Goal: Task Accomplishment & Management: Complete application form

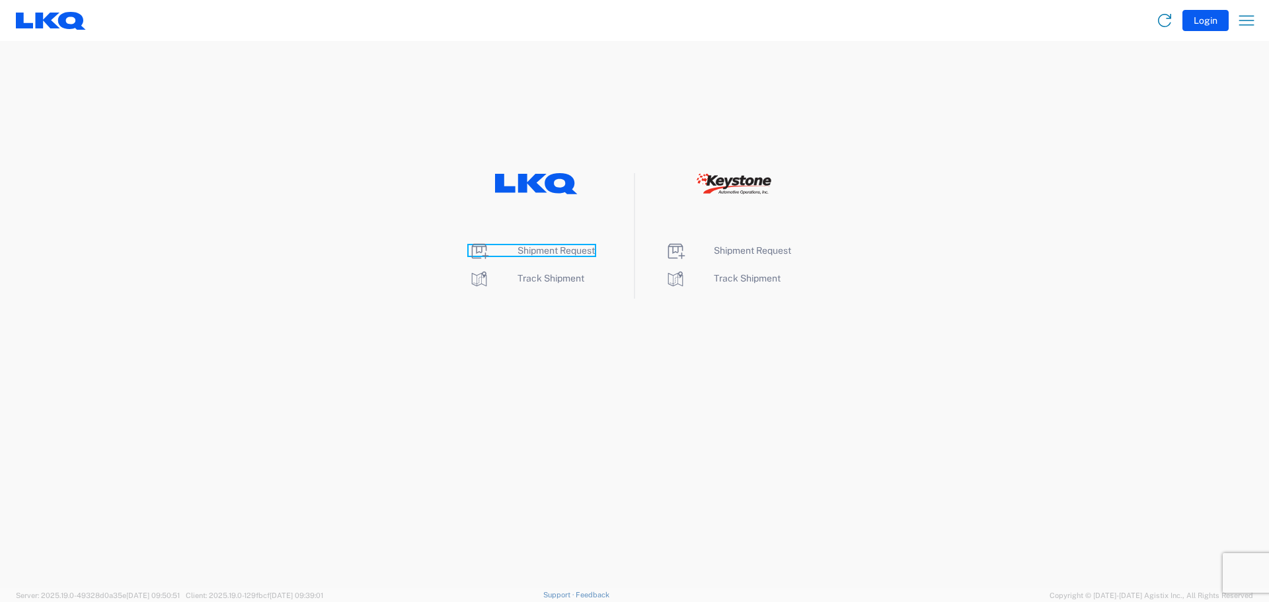
click at [558, 255] on span "Shipment Request" at bounding box center [556, 250] width 77 height 11
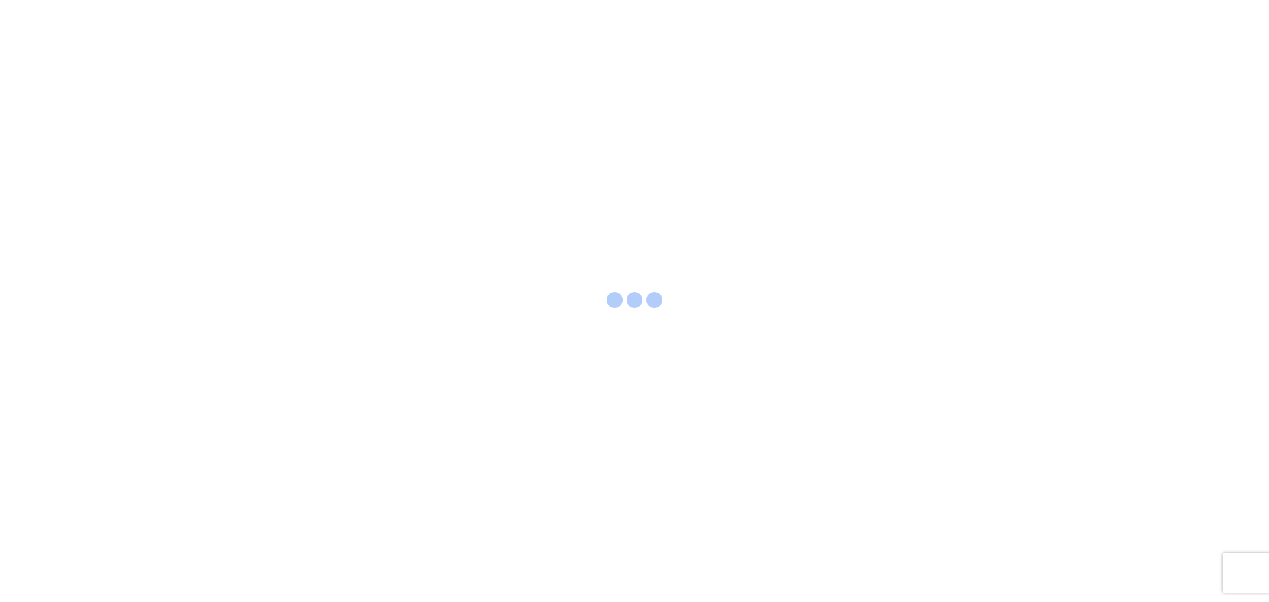
select select "FULL"
select select "LBS"
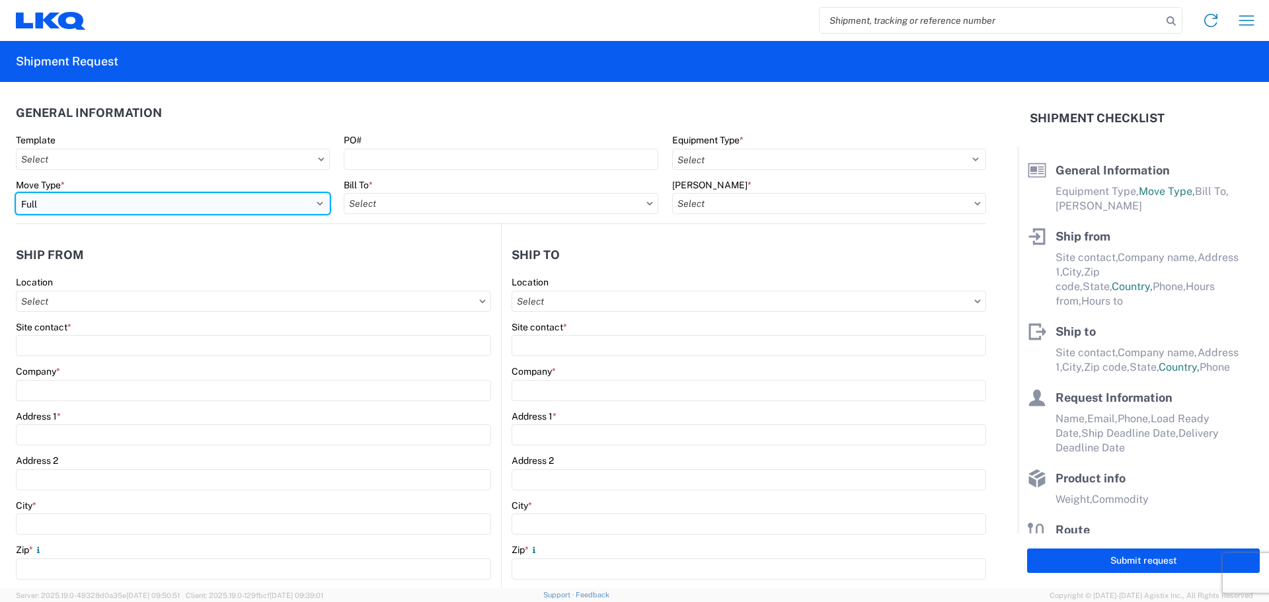
click at [73, 205] on select "Select Full Partial TL" at bounding box center [173, 203] width 314 height 21
select select "PARTIAL_TL"
click at [16, 193] on select "Select Full Partial TL" at bounding box center [173, 203] width 314 height 21
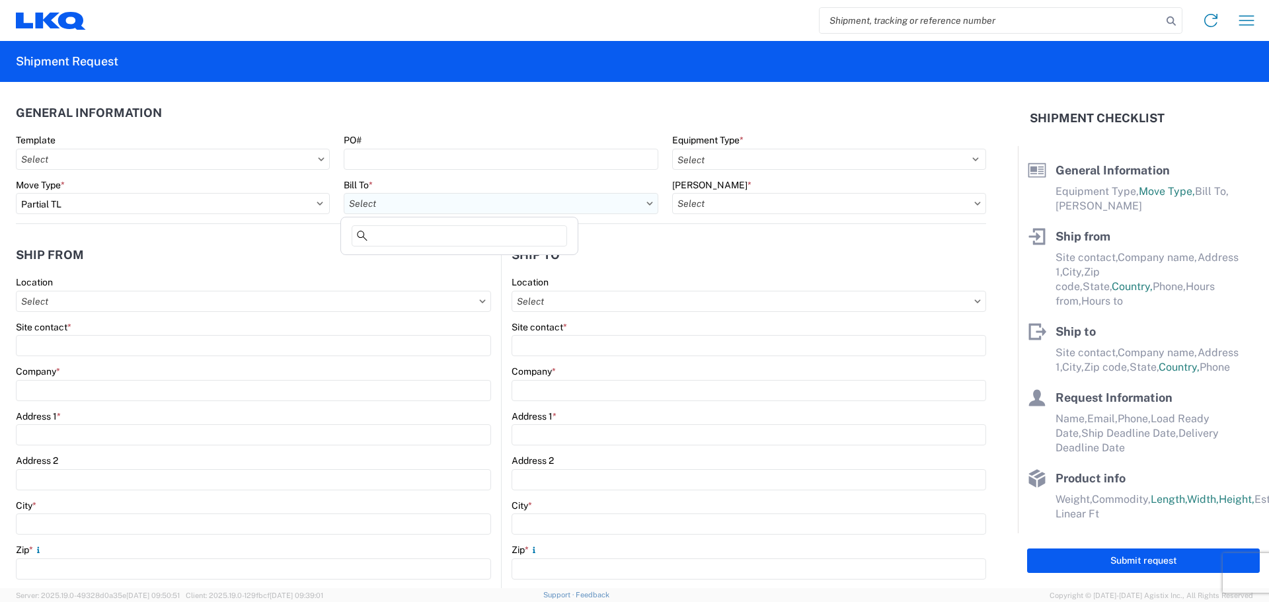
click at [454, 201] on input "text" at bounding box center [501, 203] width 314 height 21
type input "3021"
click at [413, 258] on div "3021 - [US_STATE][GEOGRAPHIC_DATA]" at bounding box center [459, 262] width 231 height 21
type input "3021 - [US_STATE][GEOGRAPHIC_DATA]"
click at [912, 200] on input "text" at bounding box center [829, 203] width 314 height 21
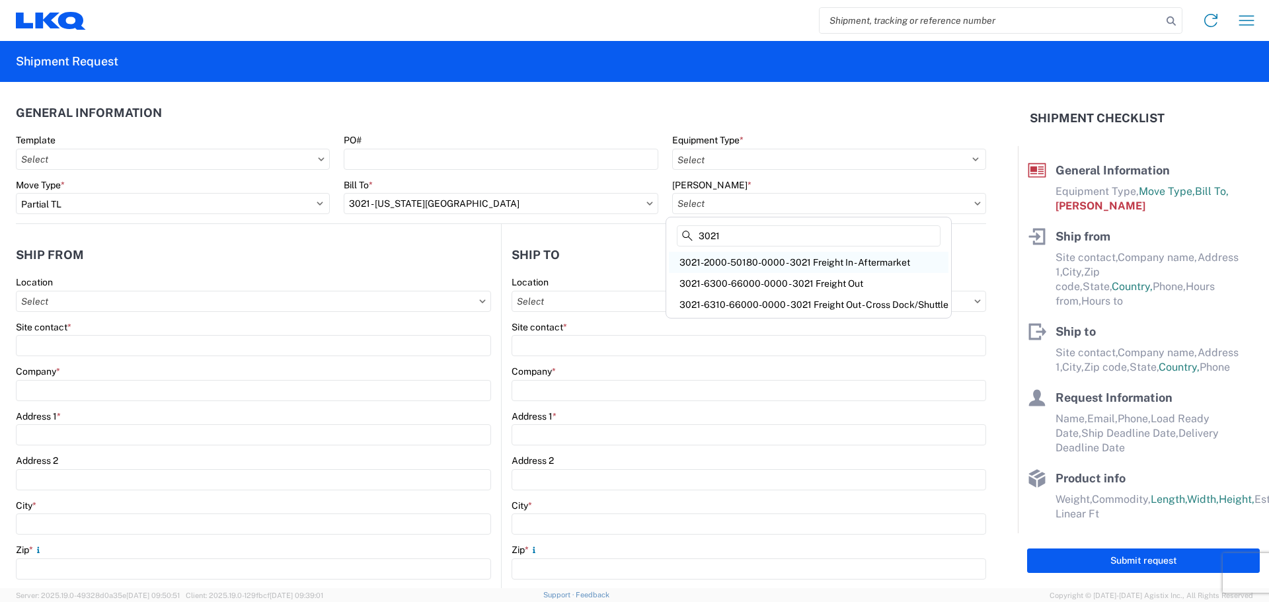
type input "3021"
click at [868, 261] on div "3021-2000-50180-0000 - 3021 Freight In - Aftermarket" at bounding box center [809, 262] width 280 height 21
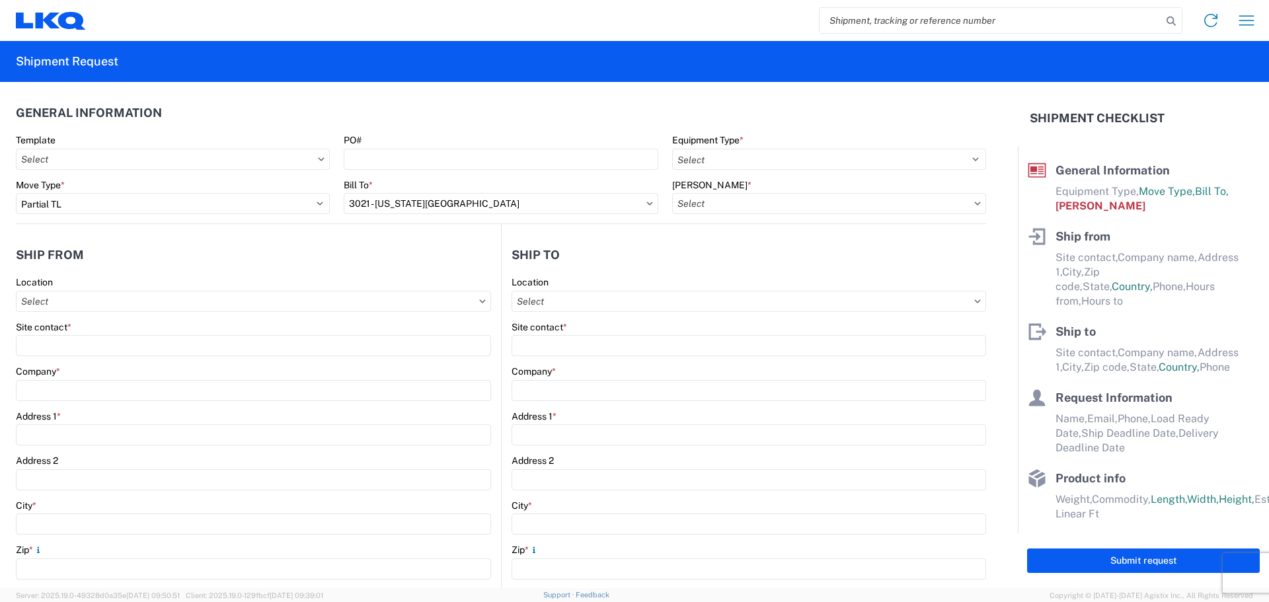
type input "3021-2000-50180-0000 - 3021 Freight In - Aftermarket"
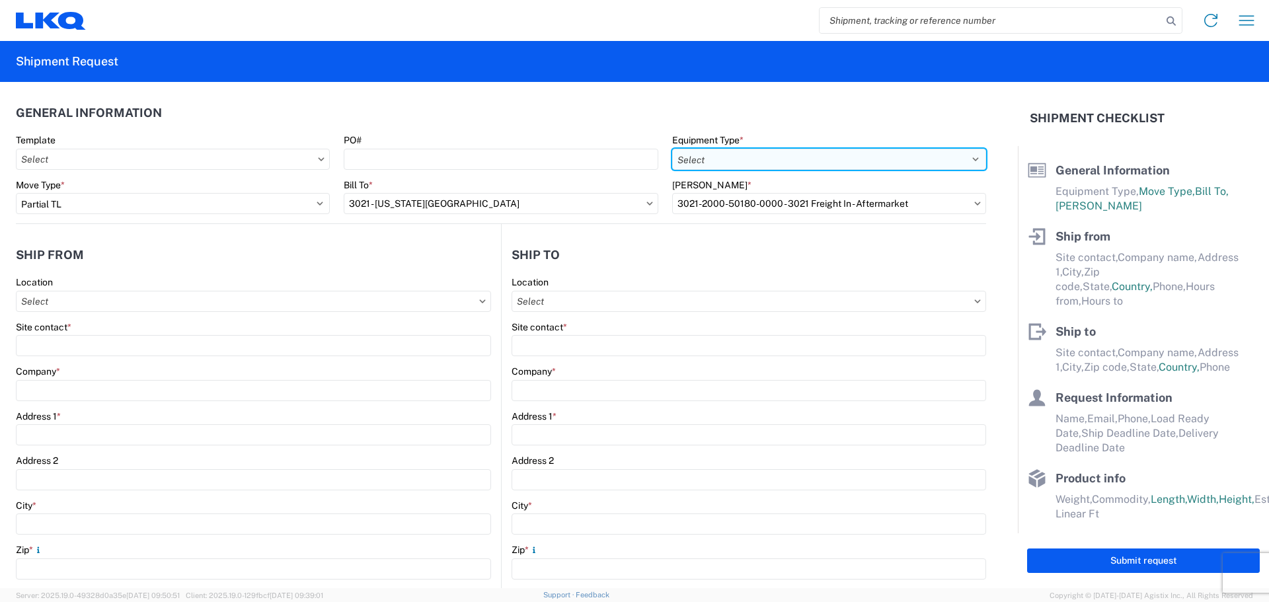
click at [833, 157] on select "Select 53’ Dry Van Flatbed Dropdeck (van) Lowboy (flatbed) Rail" at bounding box center [829, 159] width 314 height 21
select select "STDV"
click at [672, 149] on select "Select 53’ Dry Van Flatbed Dropdeck (van) Lowboy (flatbed) Rail" at bounding box center [829, 159] width 314 height 21
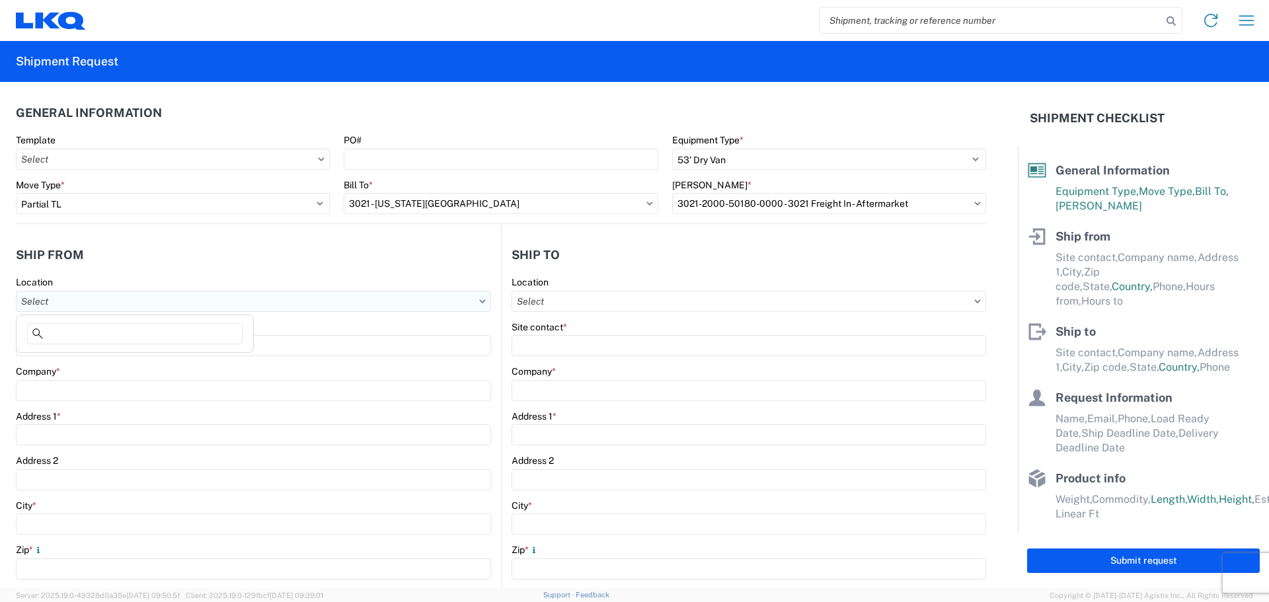
click at [116, 302] on input "text" at bounding box center [253, 301] width 475 height 21
type input "3091"
click at [98, 366] on div "3091 - Phoenix (091)" at bounding box center [134, 360] width 231 height 21
type input "3091 - Phoenix (091)"
type input "LKQ Corporation"
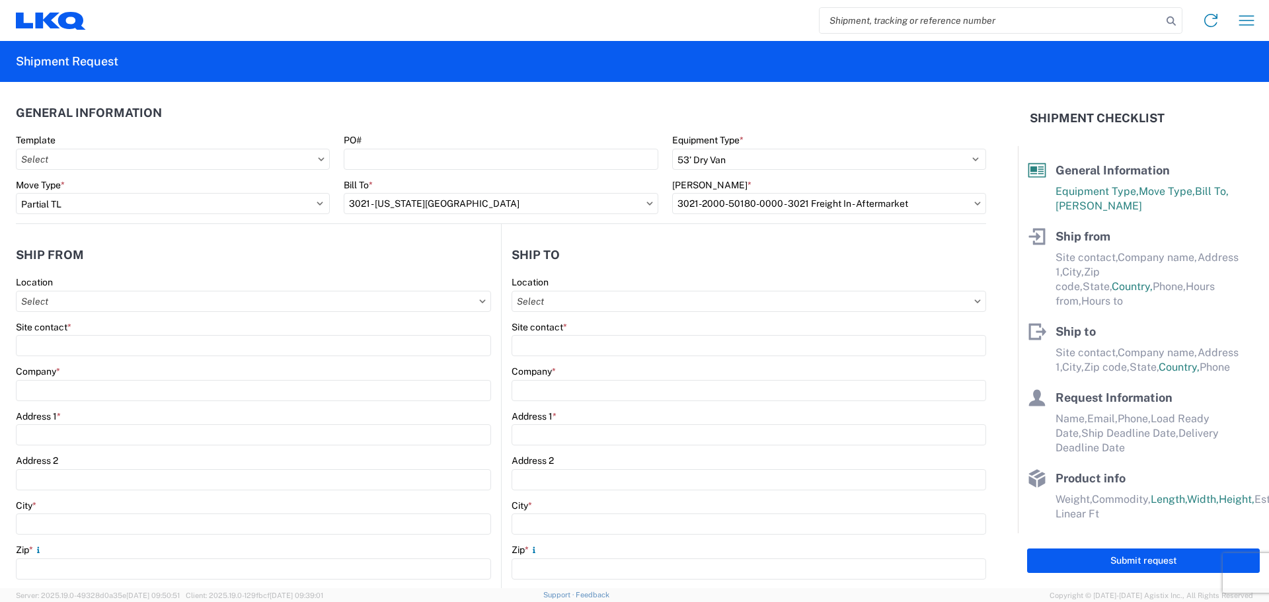
type input "[STREET_ADDRESS]"
type input "Phoenix"
type input "85040"
select select "AZ"
select select "US"
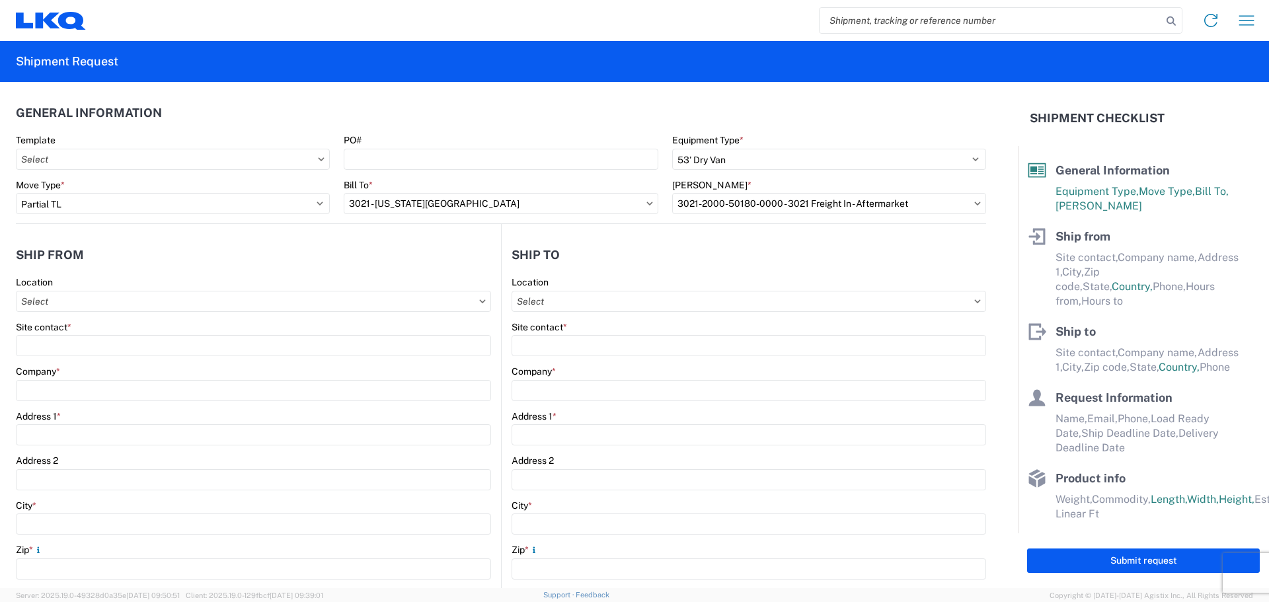
type input "[PHONE_NUMBER]"
type input "08:00"
type input "17:00"
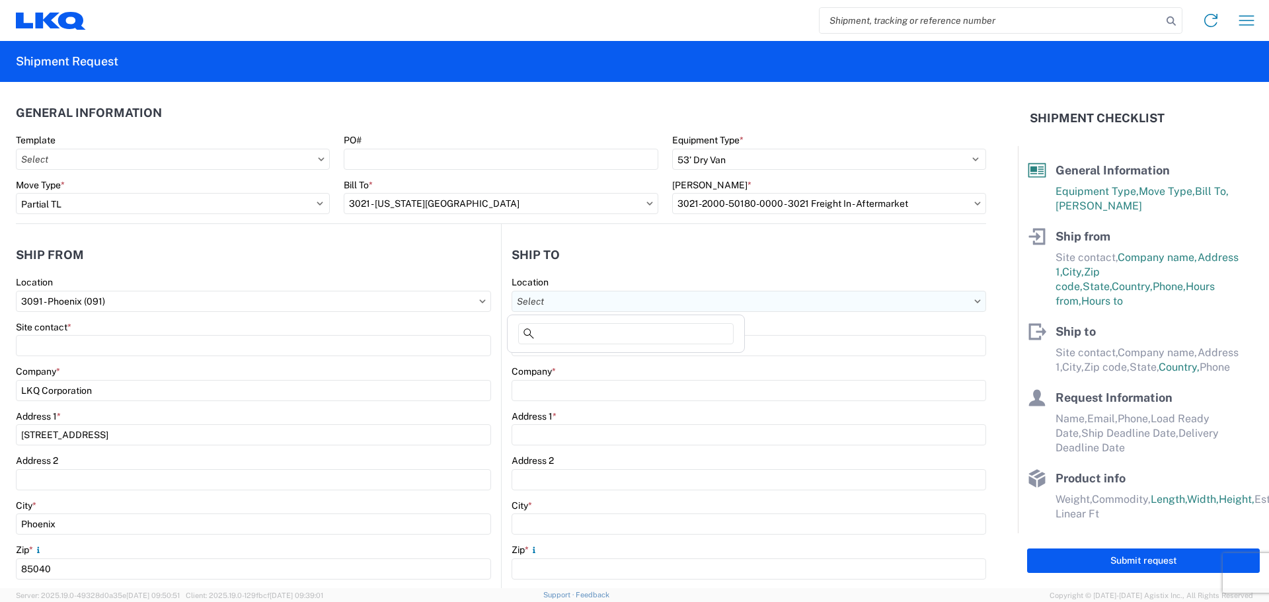
click at [520, 303] on input "text" at bounding box center [749, 301] width 475 height 21
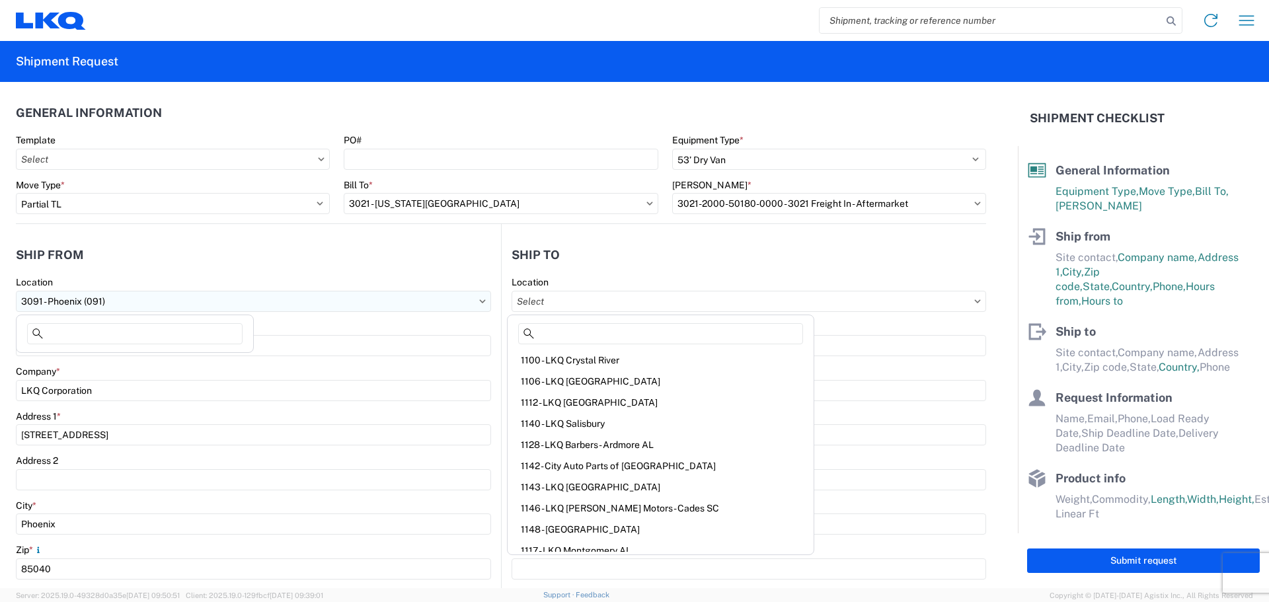
click at [199, 298] on input "3091 - Phoenix (091)" at bounding box center [253, 301] width 475 height 21
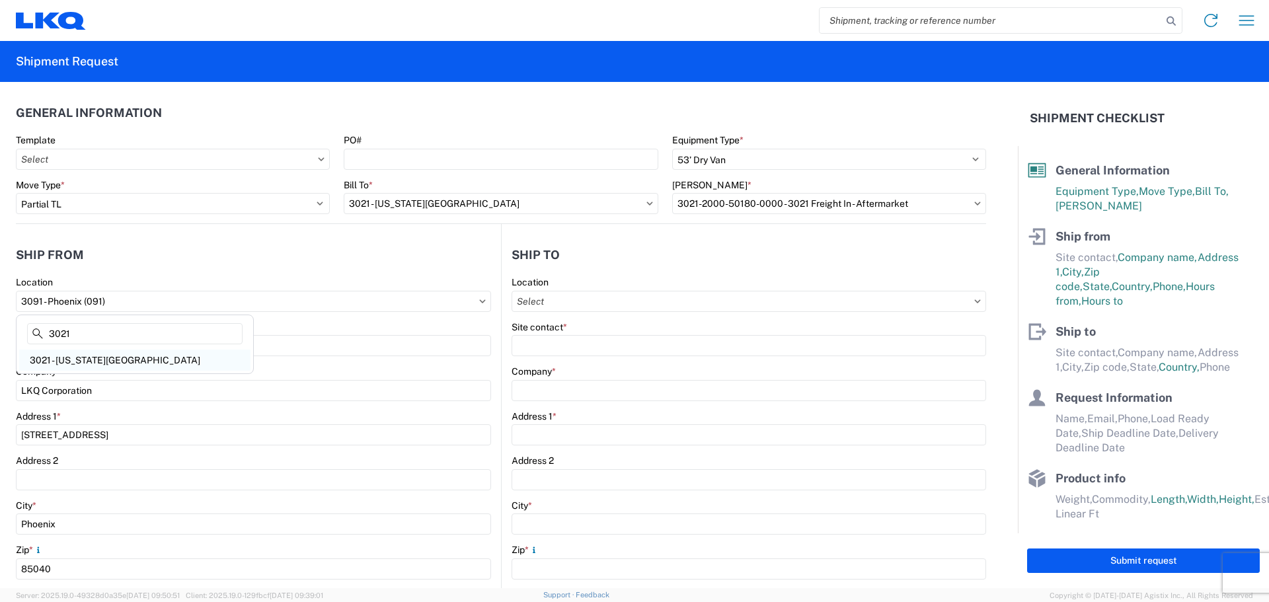
type input "3021"
click at [148, 358] on div "3021 - [US_STATE][GEOGRAPHIC_DATA]" at bounding box center [134, 360] width 231 height 21
type input "3021 - [US_STATE][GEOGRAPHIC_DATA]"
type input "[STREET_ADDRESS]"
type input "Suite 100"
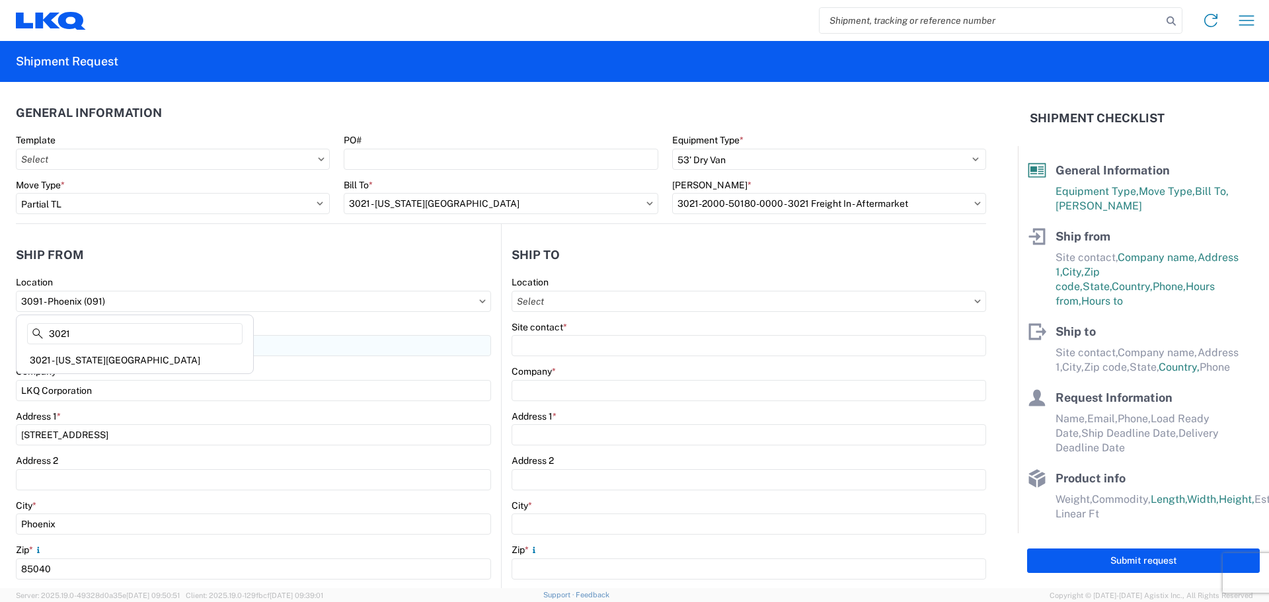
type input "Shawnee"
type input "66226"
select select "KS"
type input "[PHONE_NUMBER]"
type input "07:00"
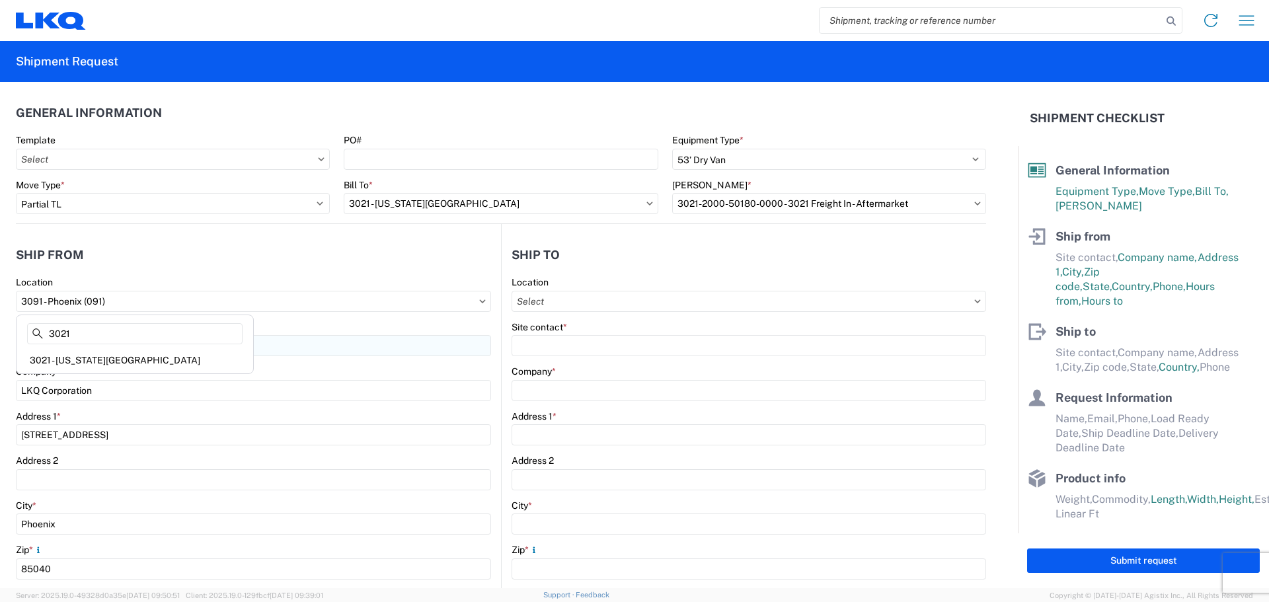
type input "21:00"
click at [790, 295] on input "text" at bounding box center [749, 301] width 475 height 21
type input "3091"
click at [568, 363] on div "3091 - Phoenix (091)" at bounding box center [625, 360] width 231 height 21
type input "3091 - Phoenix (091)"
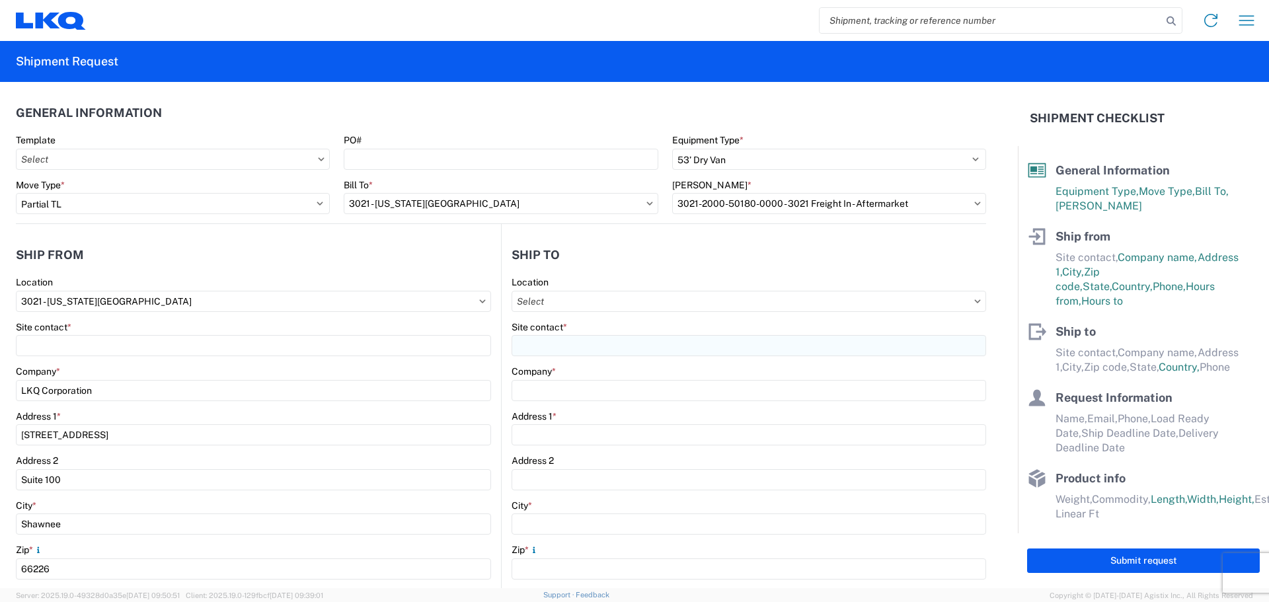
type input "LKQ Corporation"
type input "[STREET_ADDRESS]"
type input "Phoenix"
type input "85040"
select select "US"
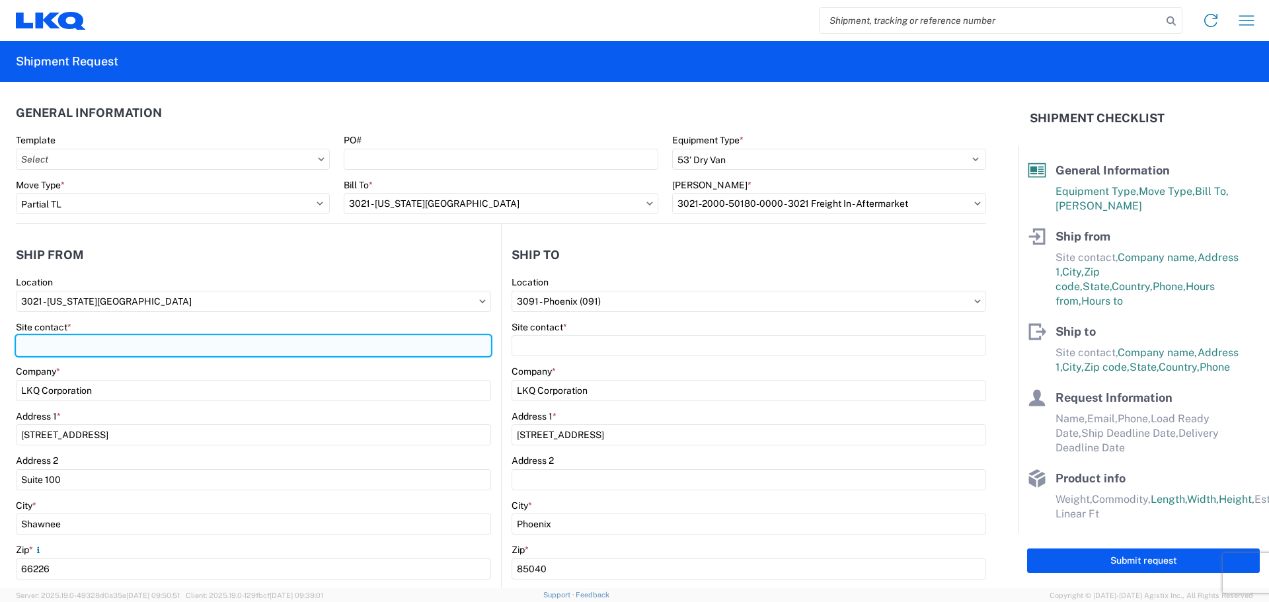
click at [207, 348] on input "Site contact *" at bounding box center [253, 345] width 475 height 21
type input "[PERSON_NAME]"
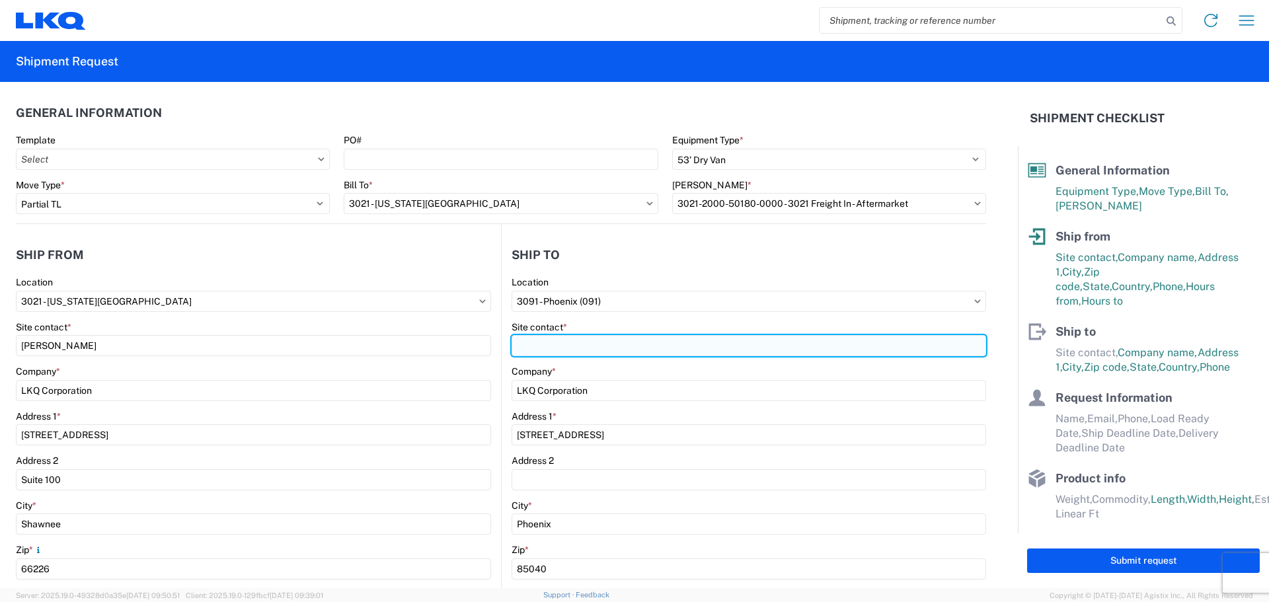
click at [588, 344] on input "Site contact *" at bounding box center [749, 345] width 475 height 21
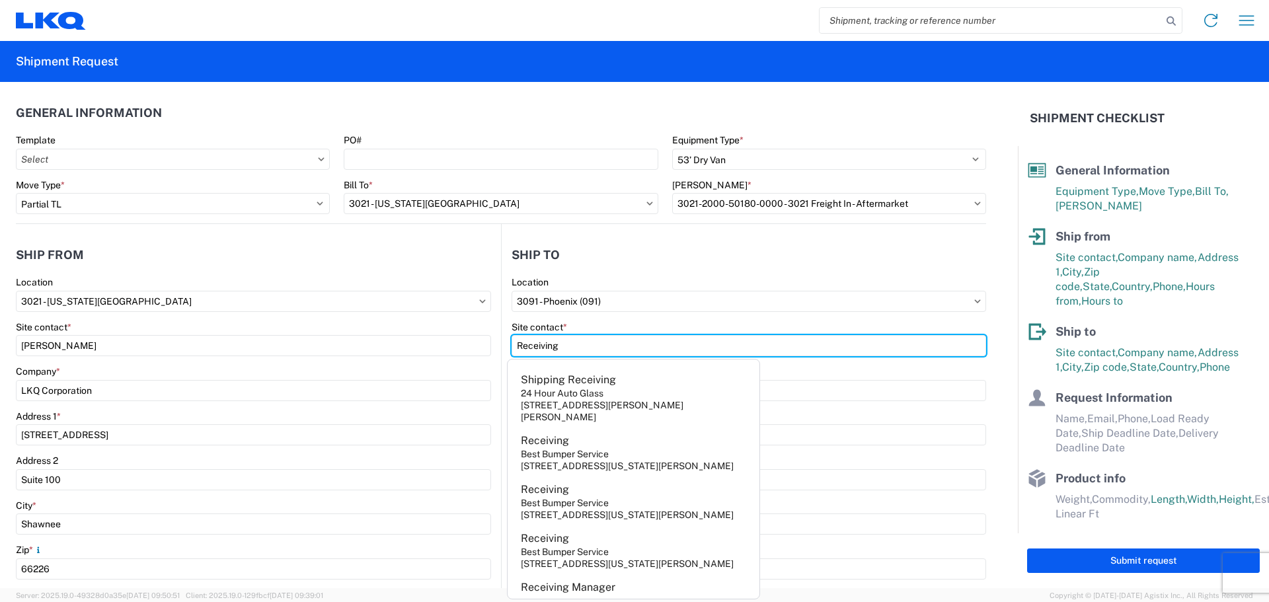
type input "Receiving"
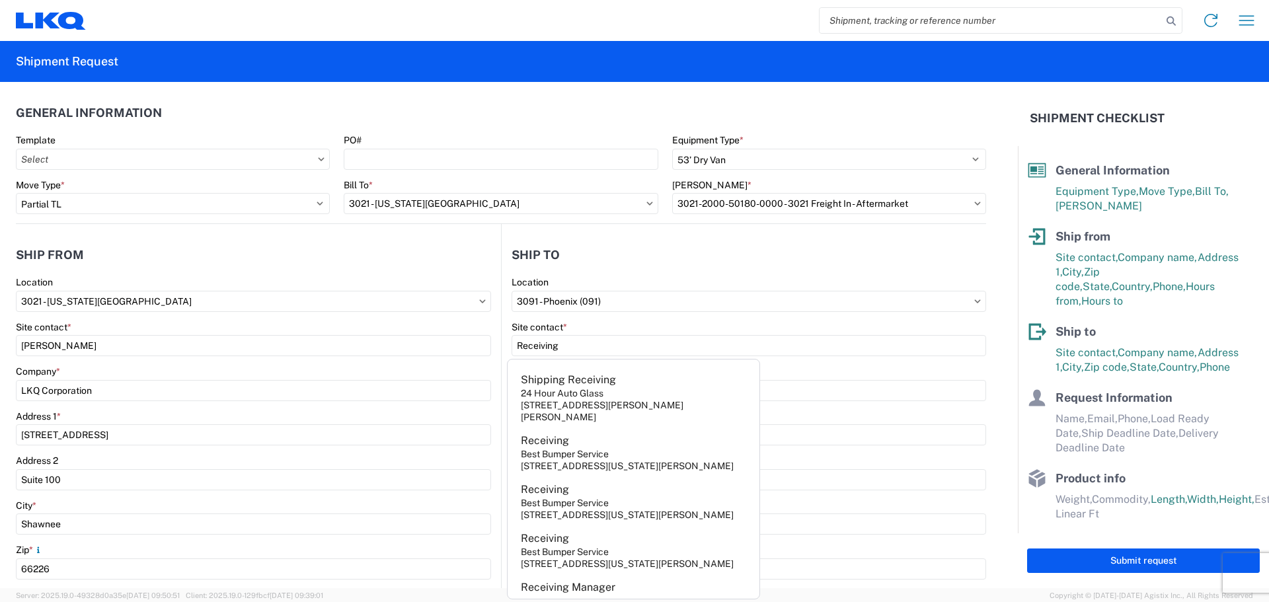
click at [612, 248] on header "Ship to" at bounding box center [744, 255] width 485 height 30
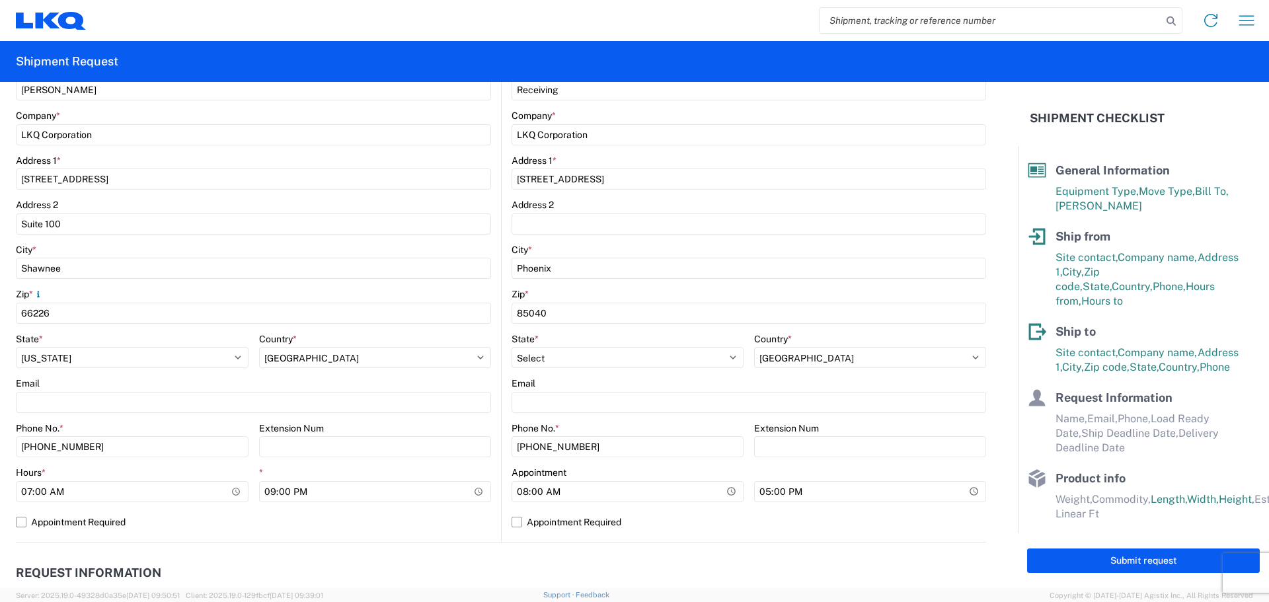
scroll to position [264, 0]
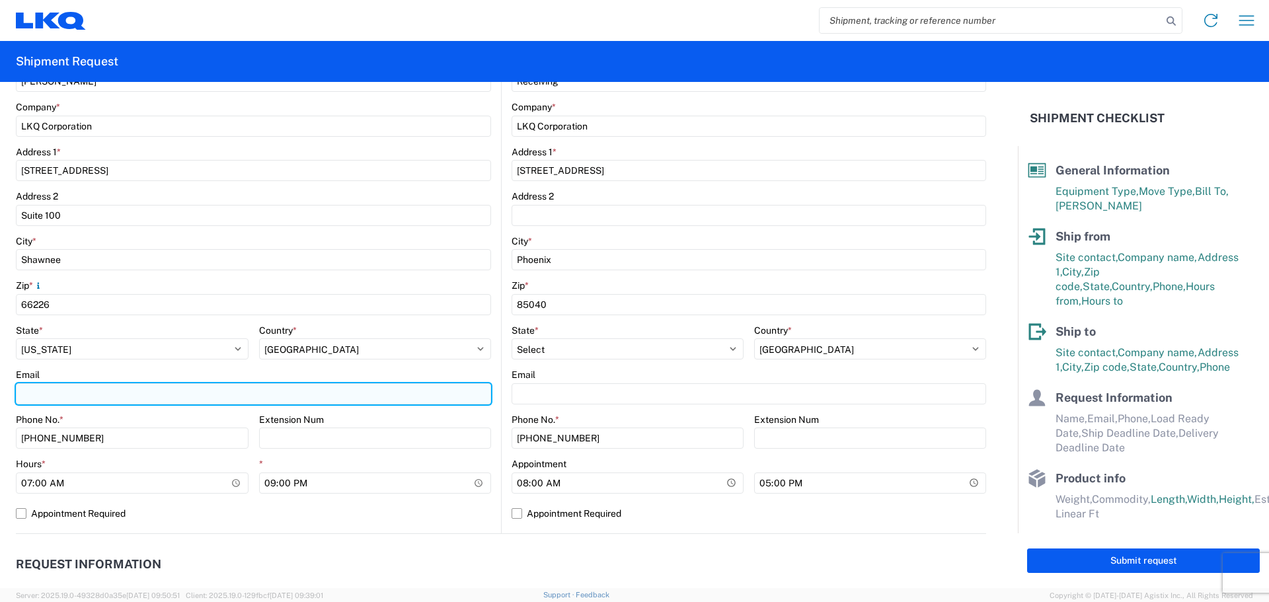
drag, startPoint x: 44, startPoint y: 389, endPoint x: 81, endPoint y: 399, distance: 37.7
click at [44, 389] on input "Email" at bounding box center [253, 393] width 475 height 21
type input "[EMAIL_ADDRESS][DOMAIN_NAME]"
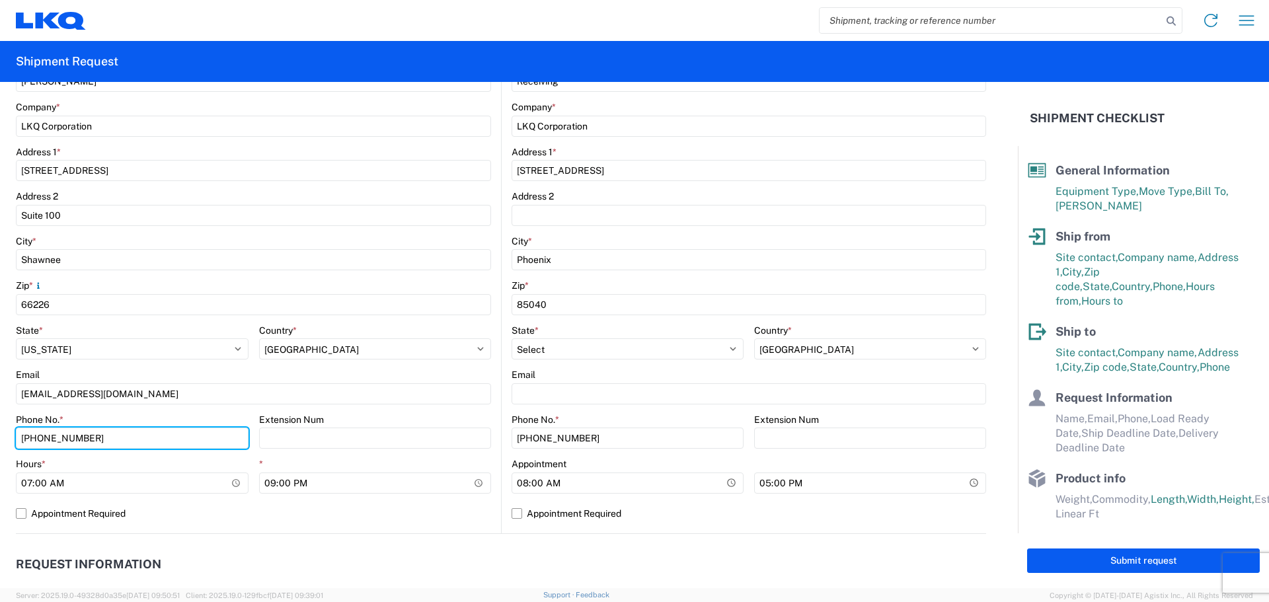
drag, startPoint x: 121, startPoint y: 443, endPoint x: 0, endPoint y: 407, distance: 126.3
click at [0, 411] on form "General Information Template PO# Equipment Type * Select 53’ Dry Van Flatbed Dr…" at bounding box center [509, 335] width 1018 height 506
type input "[PHONE_NUMBER]"
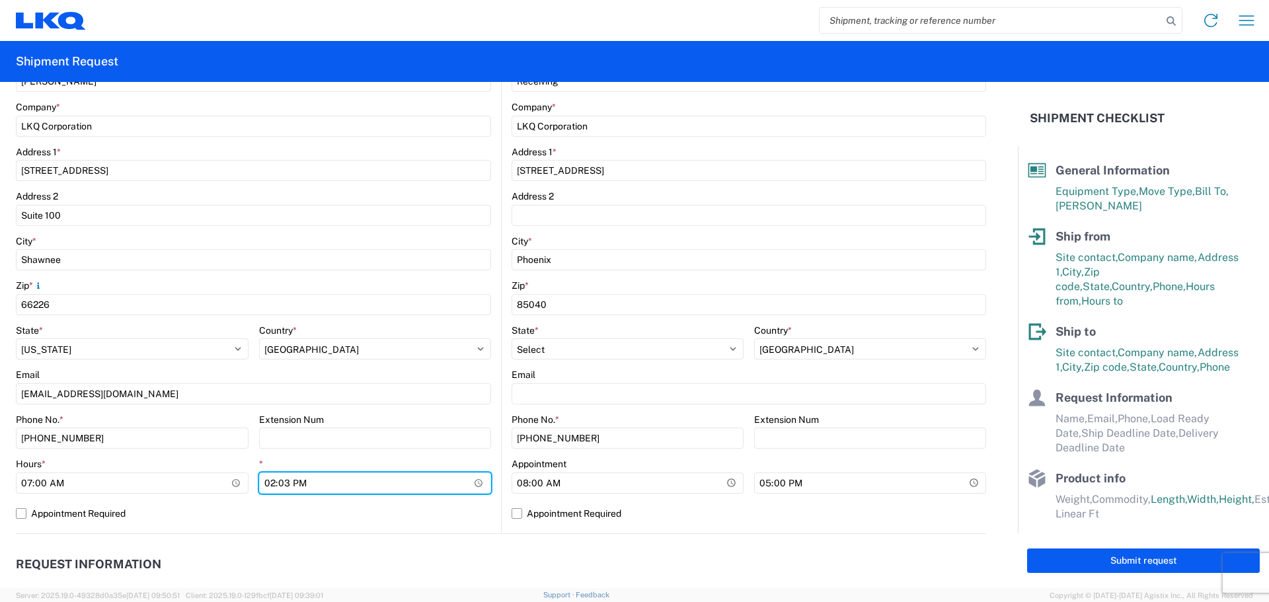
type input "14:30"
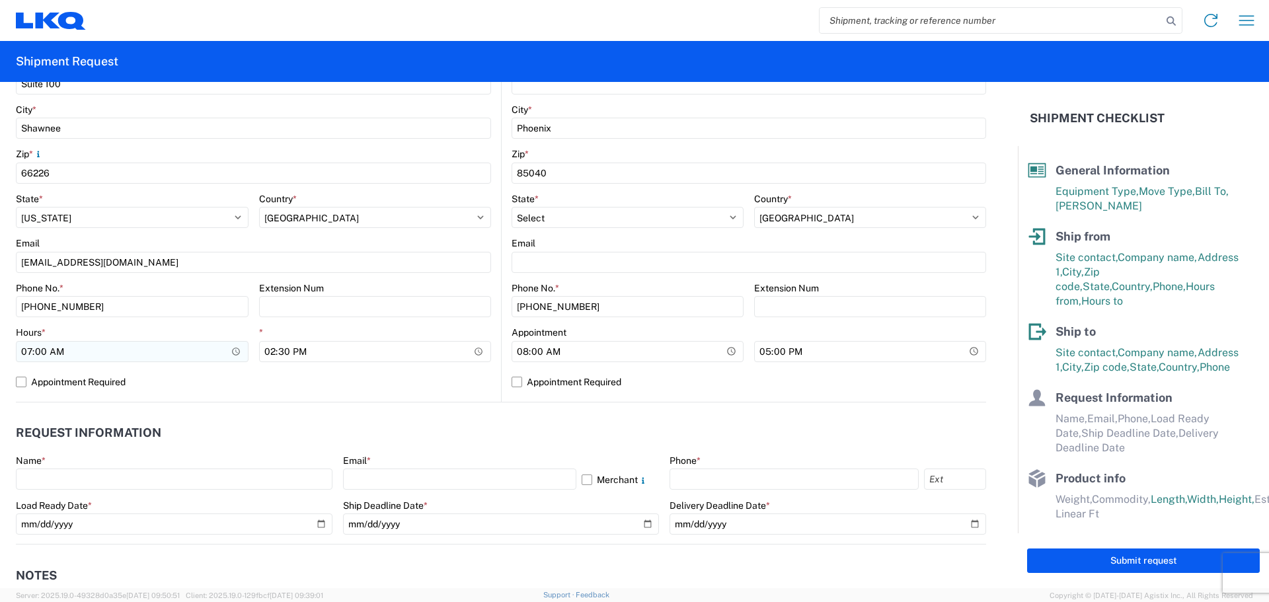
scroll to position [397, 0]
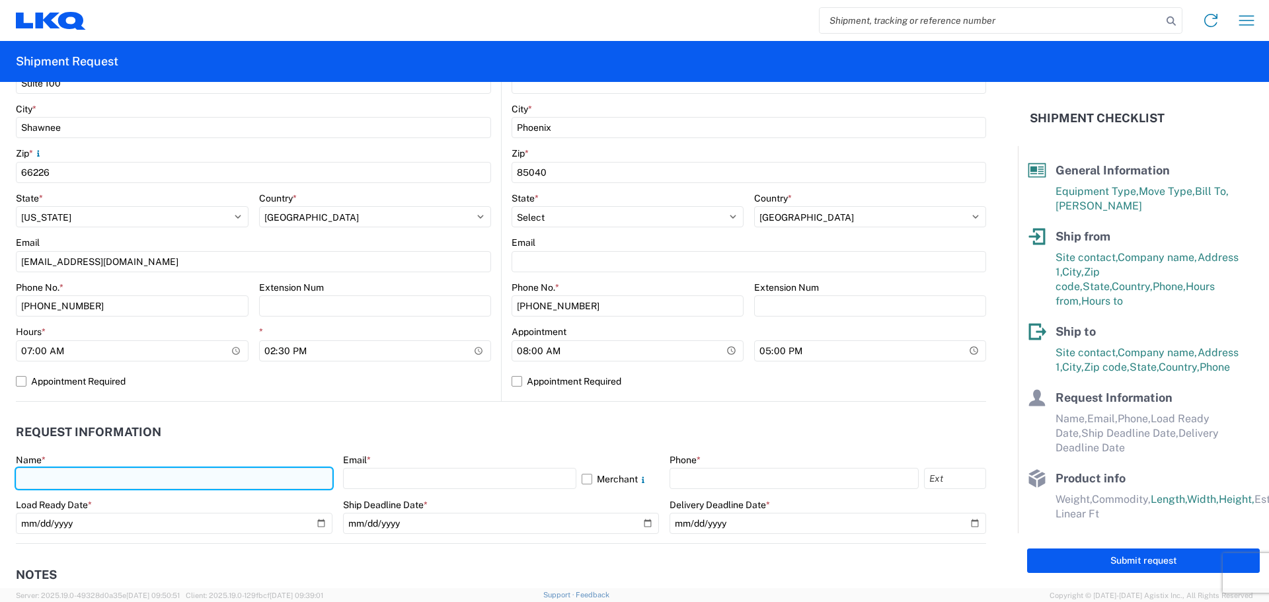
click at [63, 478] on input "text" at bounding box center [174, 478] width 317 height 21
type input "[PERSON_NAME]"
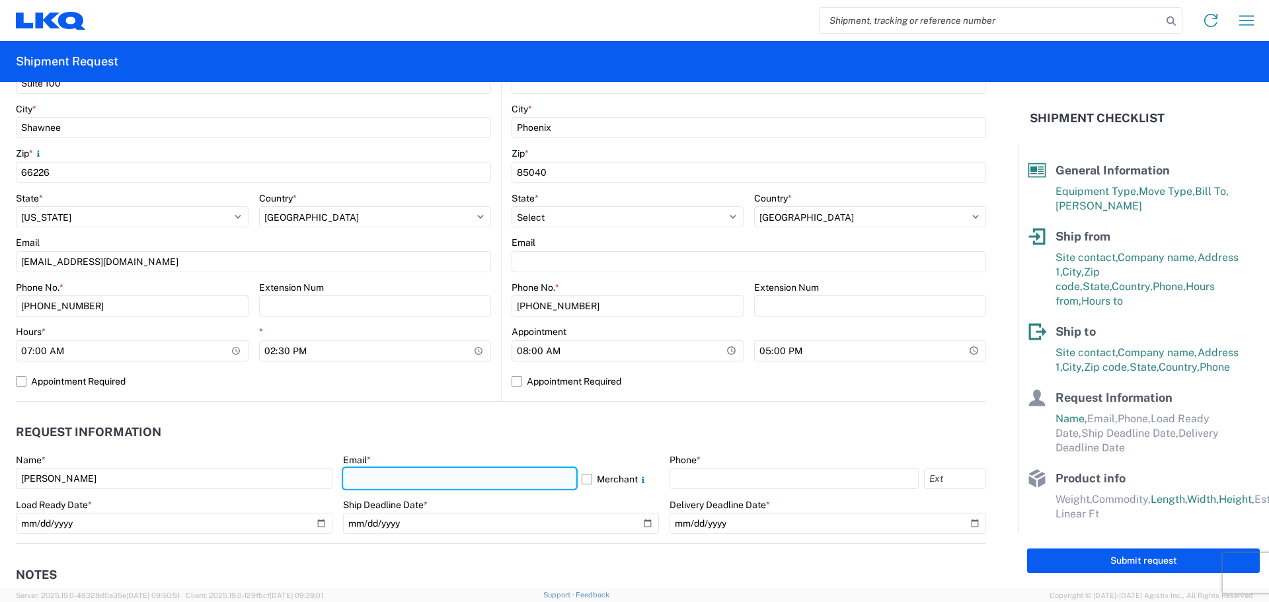
click at [452, 477] on input "text" at bounding box center [459, 478] width 233 height 21
type input "[EMAIL_ADDRESS][DOMAIN_NAME]"
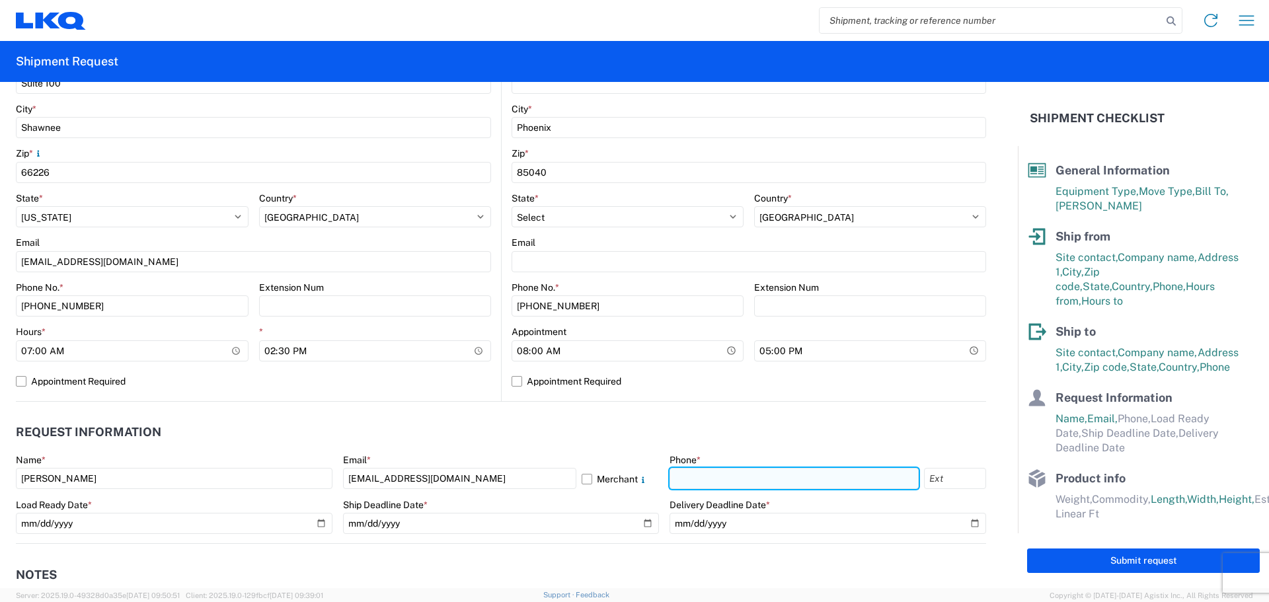
click at [715, 476] on input "text" at bounding box center [794, 478] width 249 height 21
type input "[PHONE_NUMBER]"
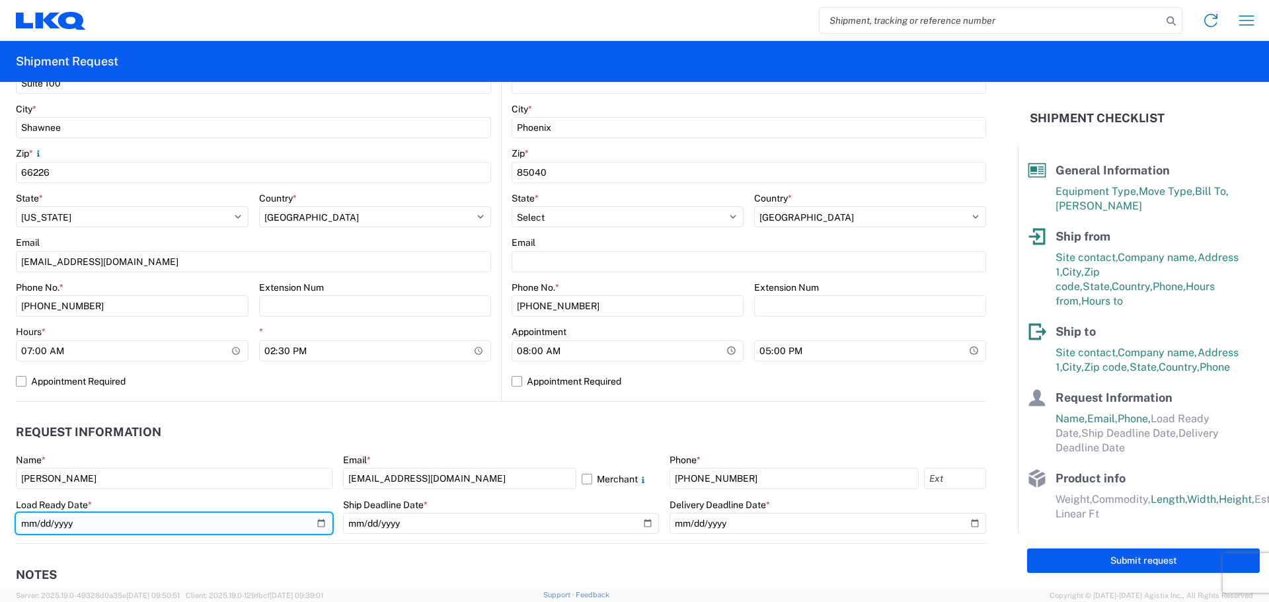
click at [317, 521] on input "date" at bounding box center [174, 523] width 317 height 21
type input "[DATE]"
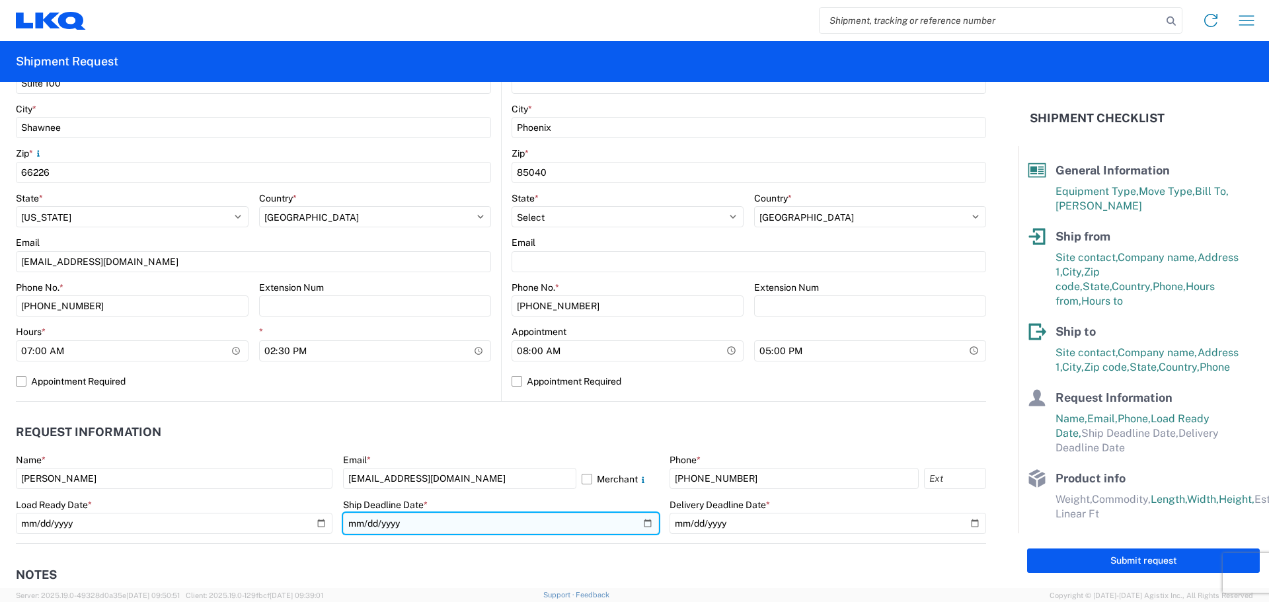
click at [639, 523] on input "date" at bounding box center [501, 523] width 317 height 21
type input "[DATE]"
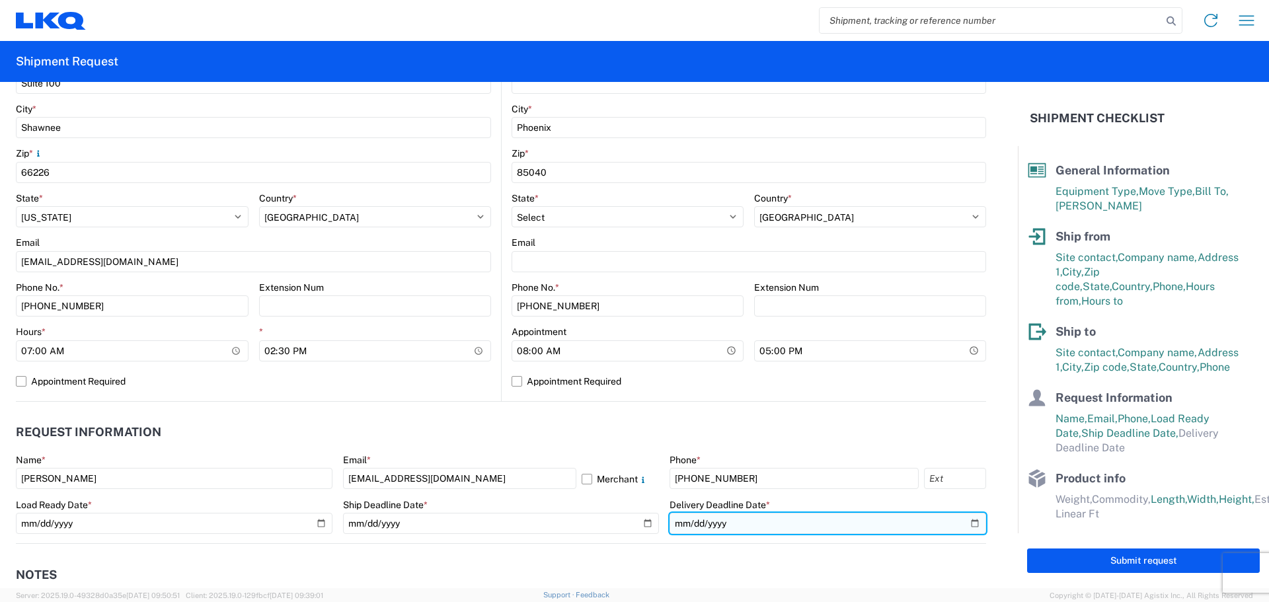
click at [963, 524] on input "date" at bounding box center [828, 523] width 317 height 21
type input "[DATE]"
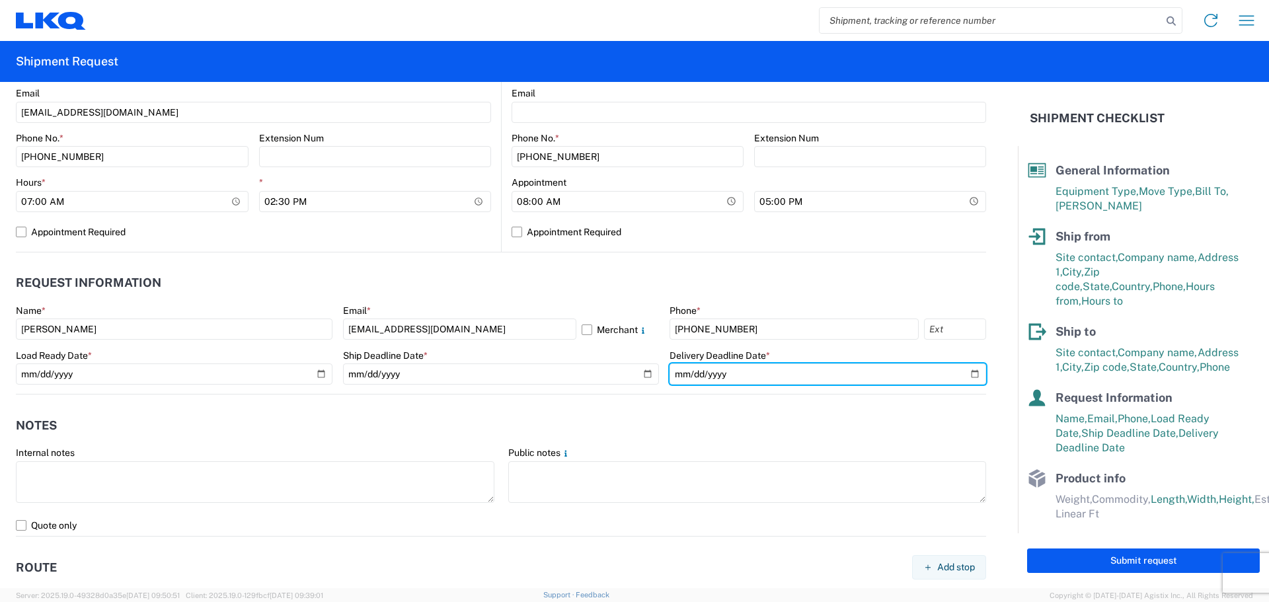
scroll to position [661, 0]
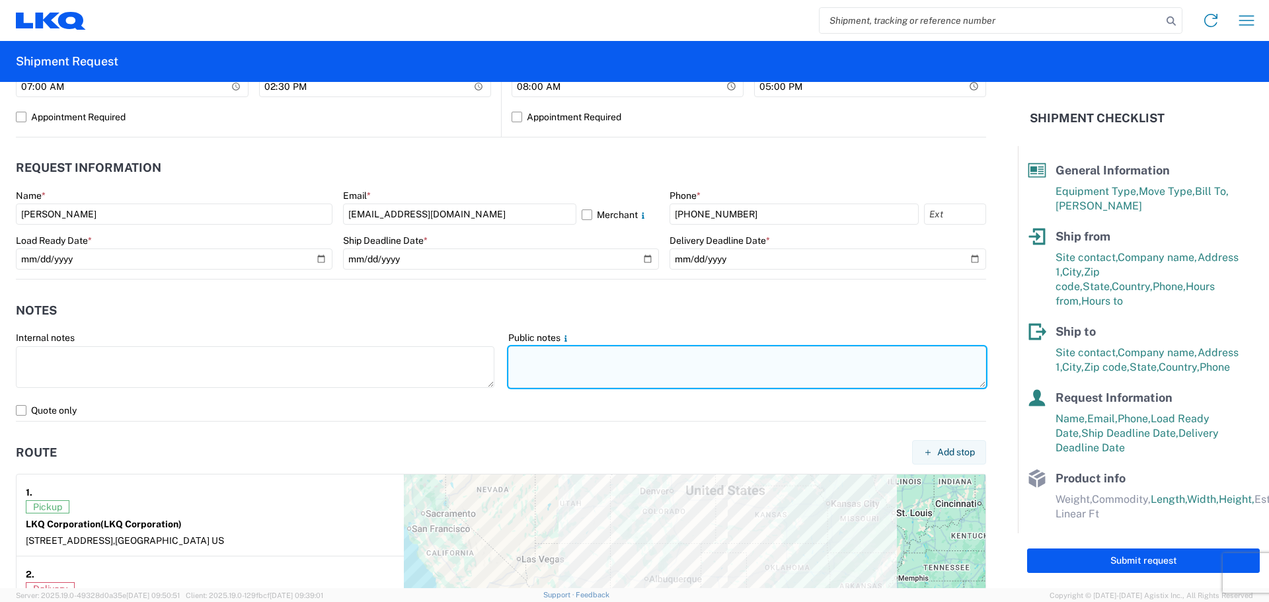
click at [538, 364] on textarea at bounding box center [747, 367] width 479 height 42
paste textarea "SKID 1 48.0 44.0 85.0 340.0 SKID 2 48.0 44.0 85.0 350.0 SKID 3 48.0 44.0 85.0 5…"
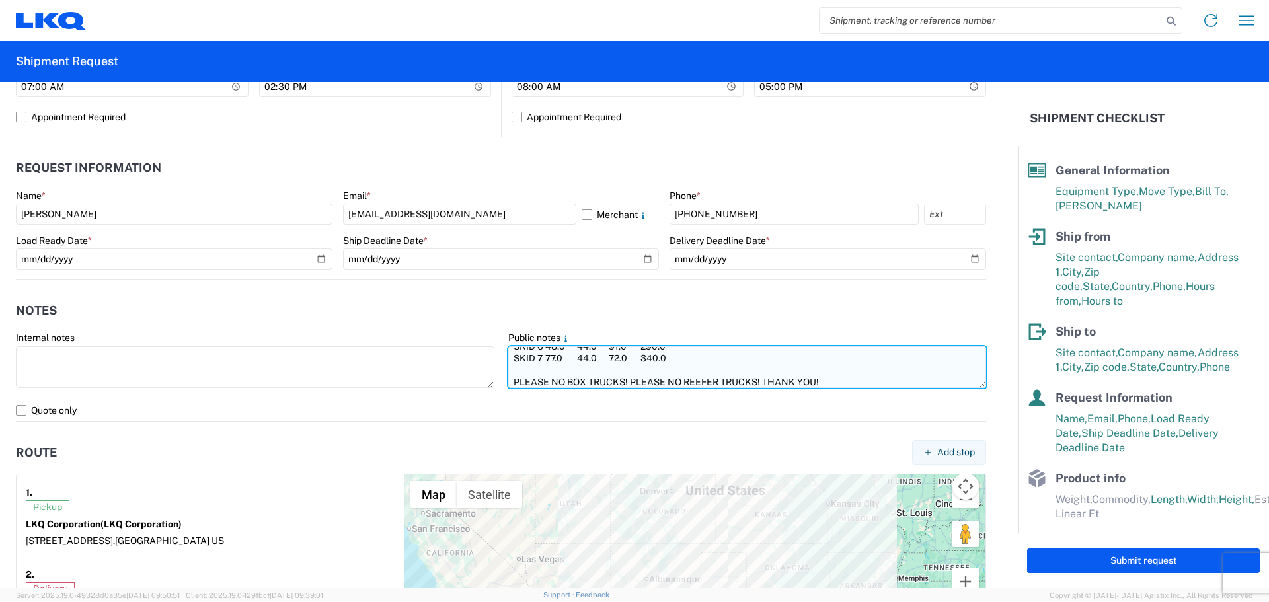
scroll to position [71, 0]
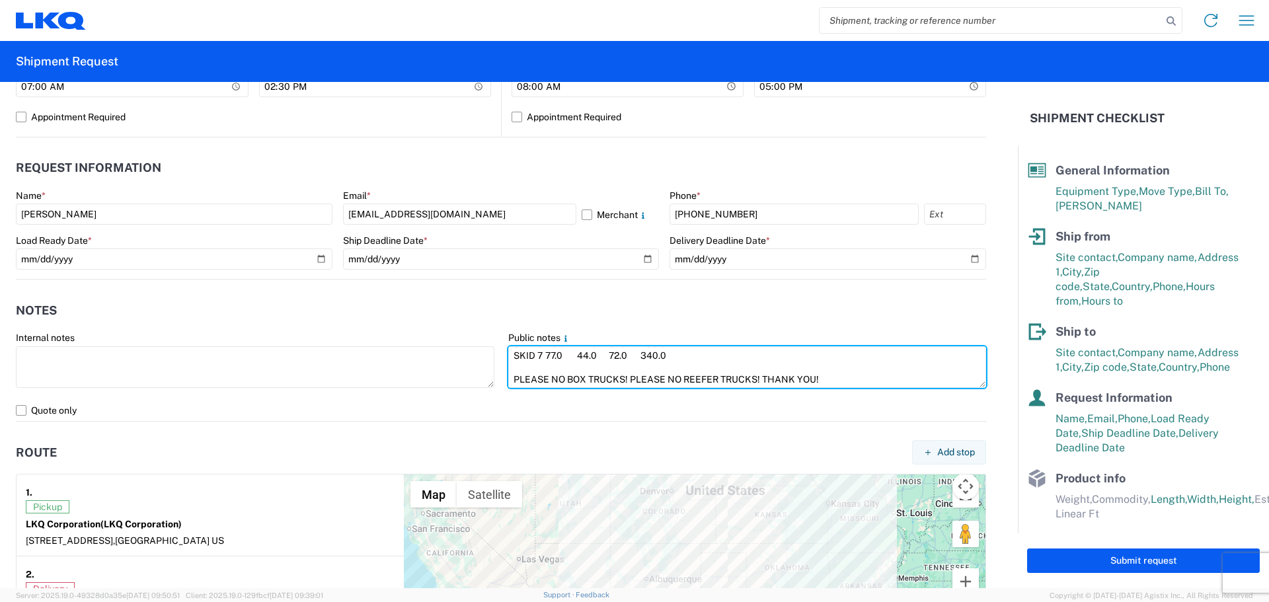
drag, startPoint x: 795, startPoint y: 377, endPoint x: 506, endPoint y: 389, distance: 289.8
click at [508, 389] on div "SKID 1 48.0 44.0 85.0 340.0 SKID 2 48.0 44.0 85.0 350.0 SKID 3 48.0 44.0 85.0 5…" at bounding box center [747, 368] width 479 height 44
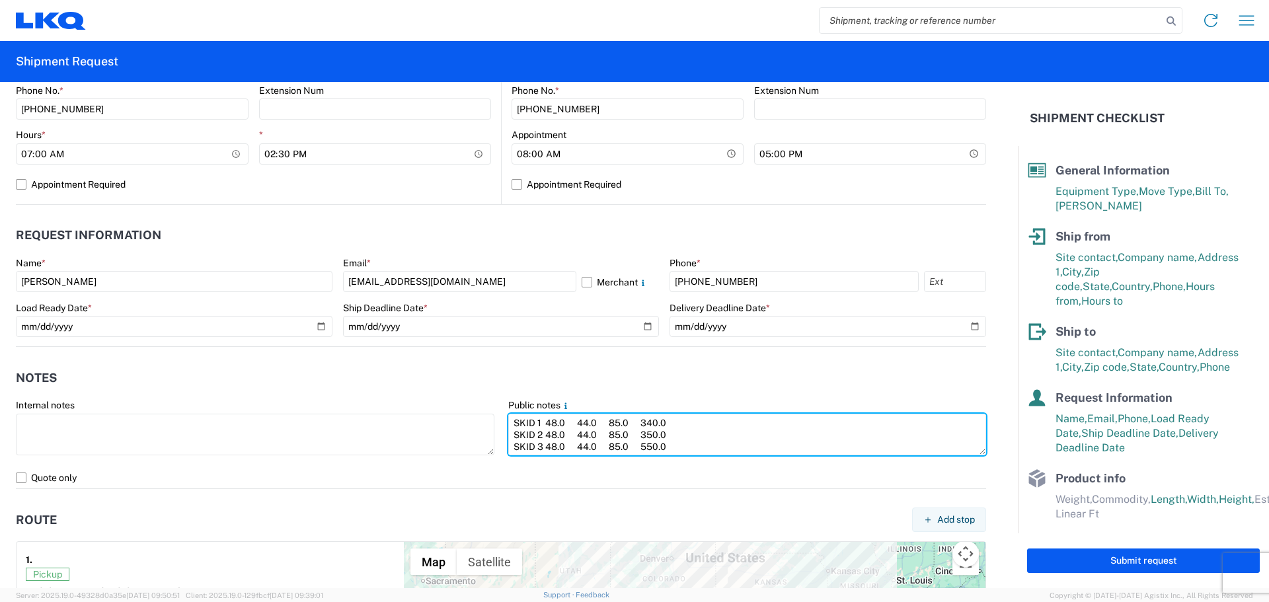
scroll to position [463, 0]
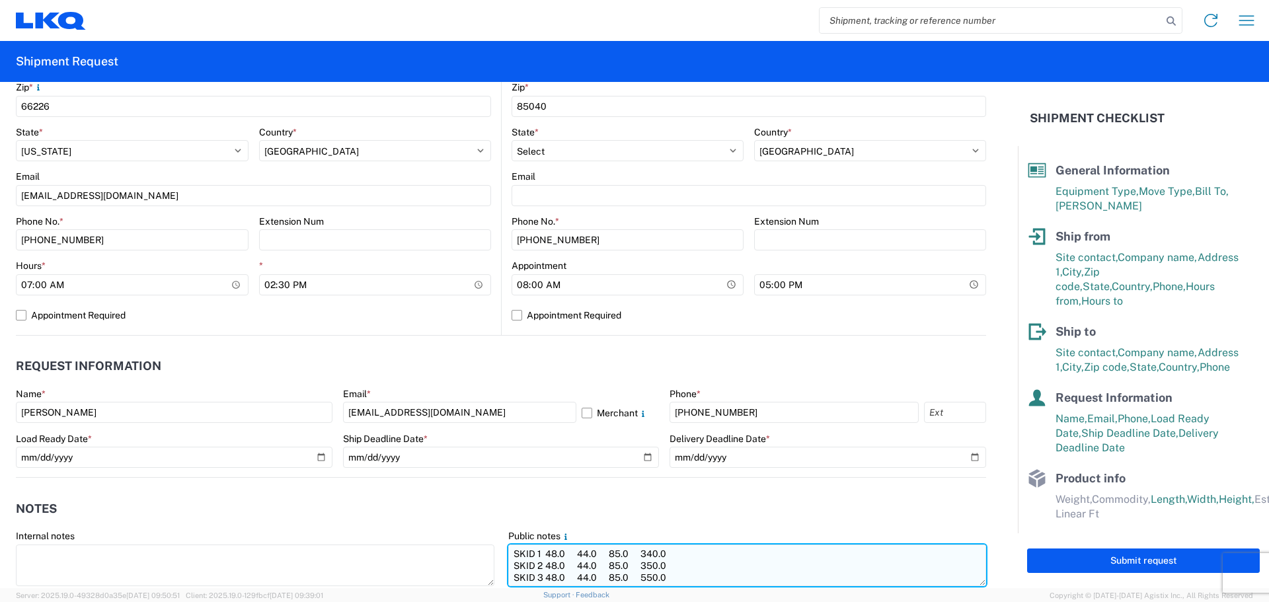
click at [508, 553] on textarea "SKID 1 48.0 44.0 85.0 340.0 SKID 2 48.0 44.0 85.0 350.0 SKID 3 48.0 44.0 85.0 5…" at bounding box center [747, 566] width 479 height 42
paste textarea "PLEASE NO BOX TRUCKS! PLEASE NO REEFER TRUCKS! THANK YOU!"
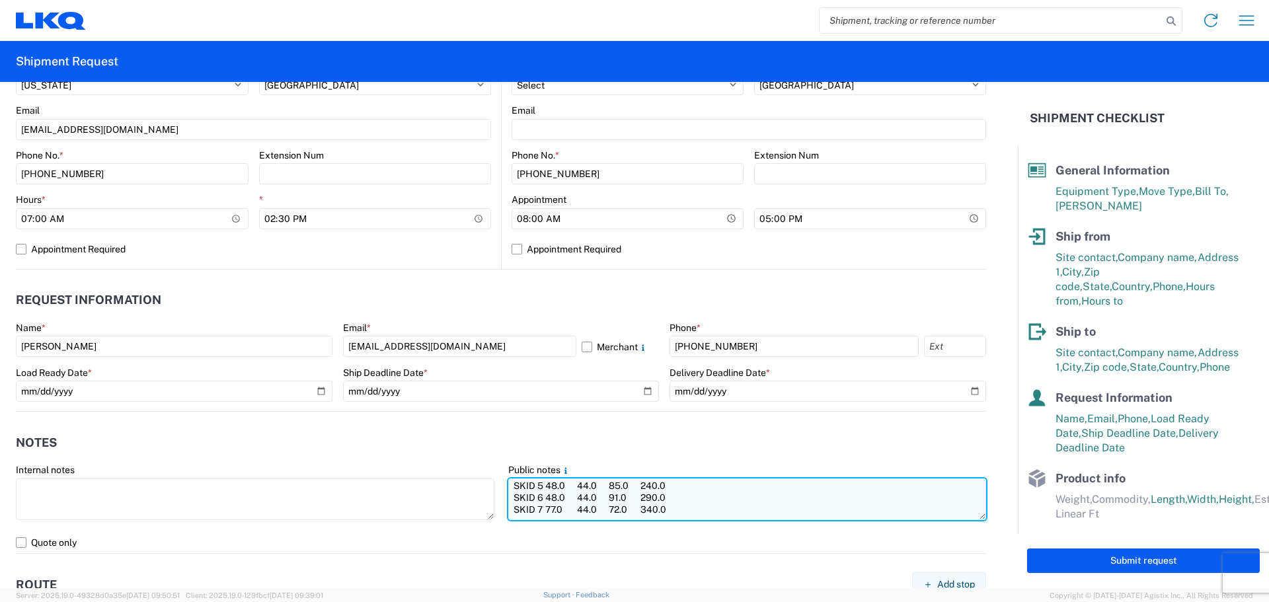
scroll to position [95, 0]
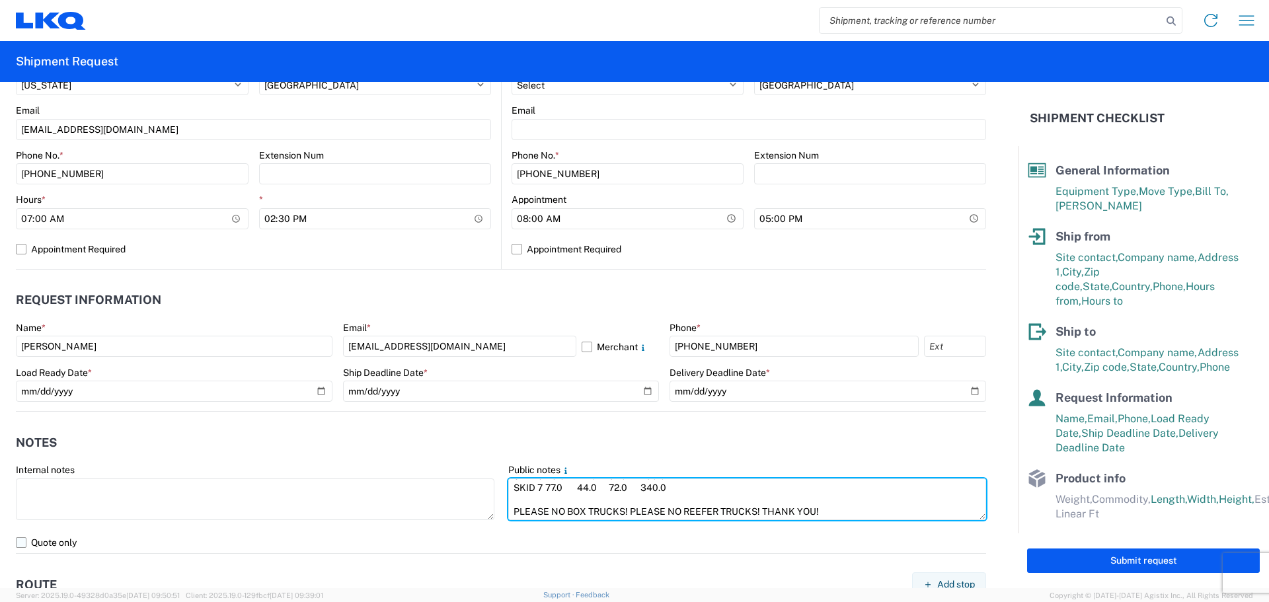
type textarea "PLEASE NO BOX TRUCKS! PLEASE NO REEFER TRUCKS! THANK YOU! SKID 1 48.0 44.0 85.0…"
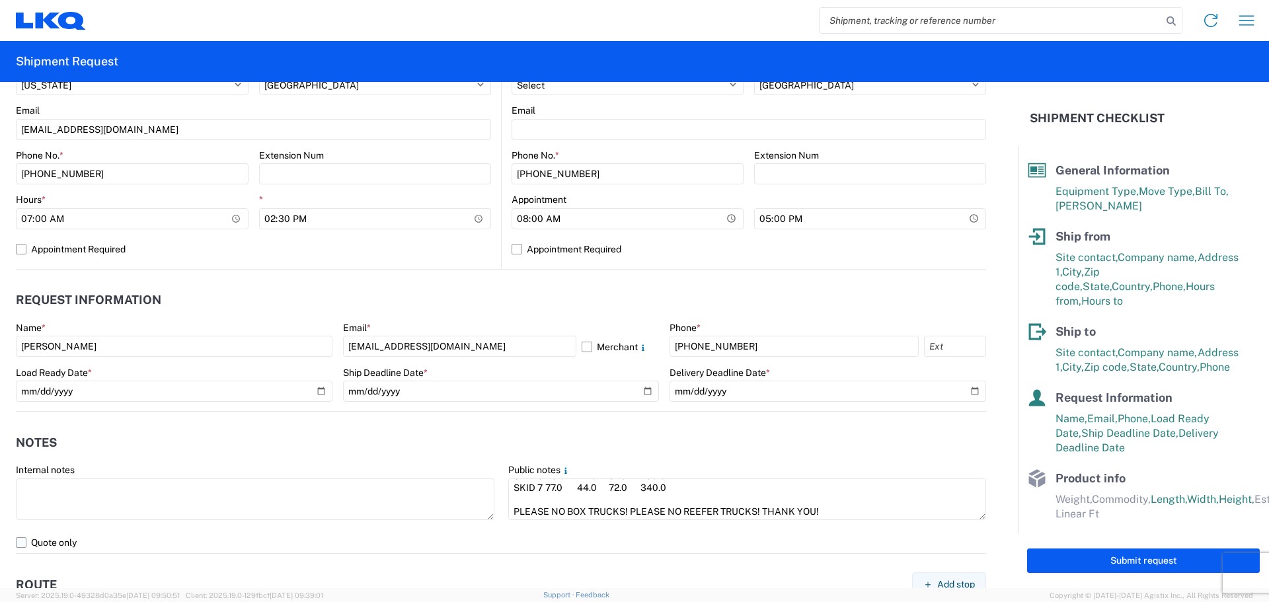
click at [22, 541] on label "Quote only" at bounding box center [501, 542] width 971 height 21
click at [0, 0] on input "Quote only" at bounding box center [0, 0] width 0 height 0
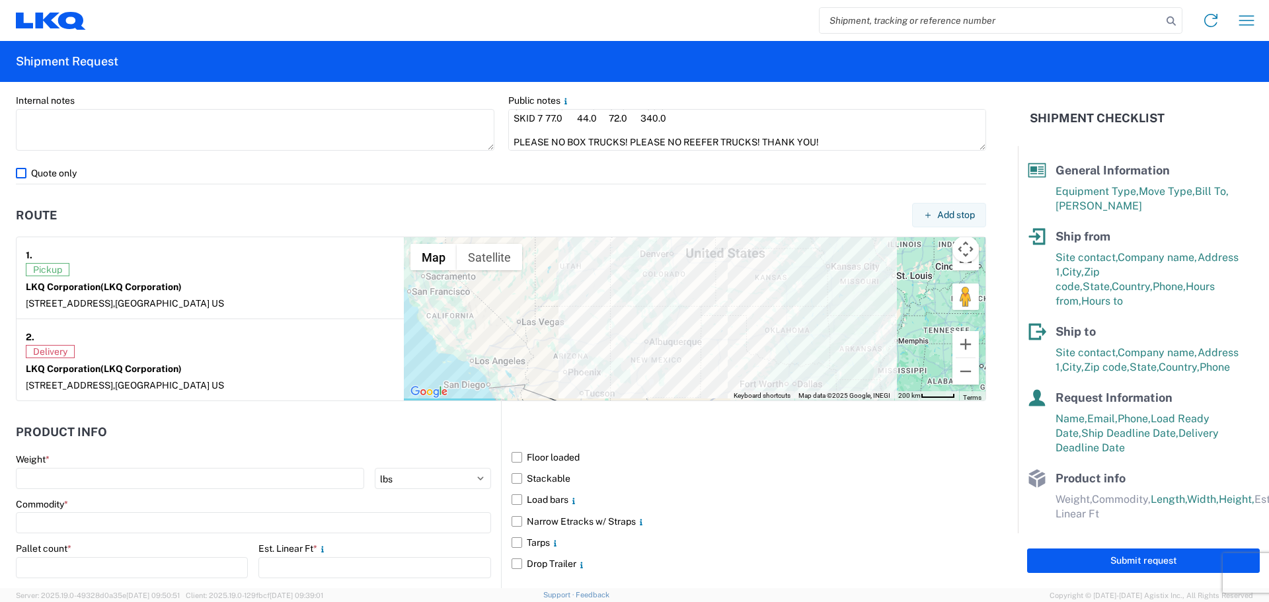
scroll to position [992, 0]
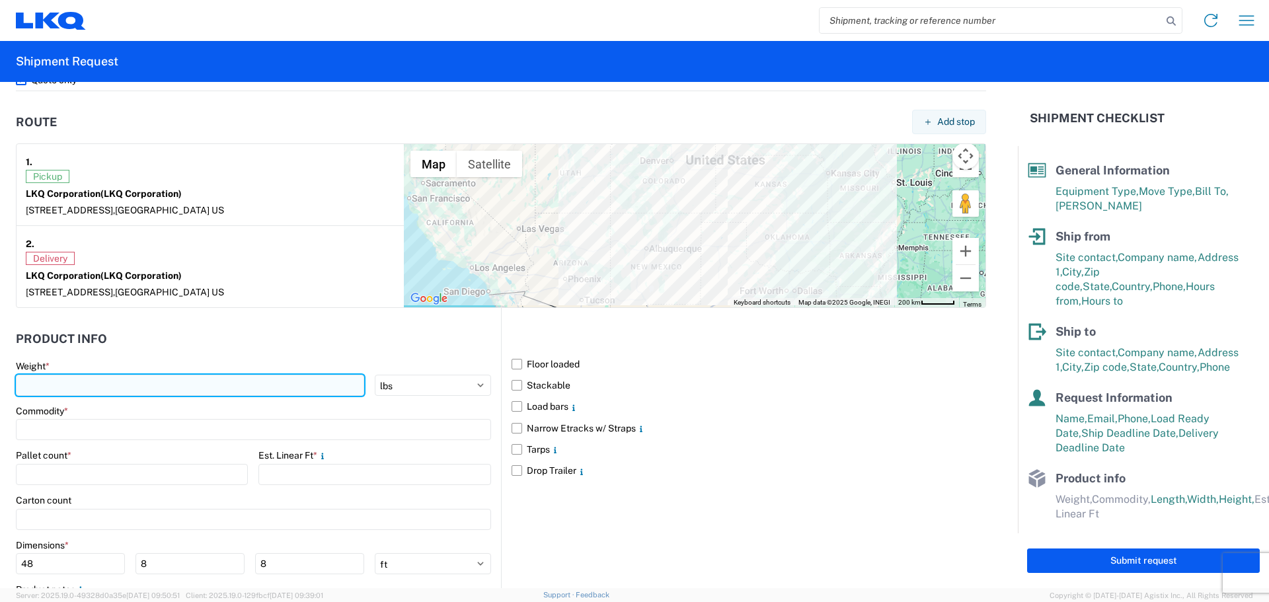
click at [100, 388] on input "number" at bounding box center [190, 385] width 348 height 21
type input "2660"
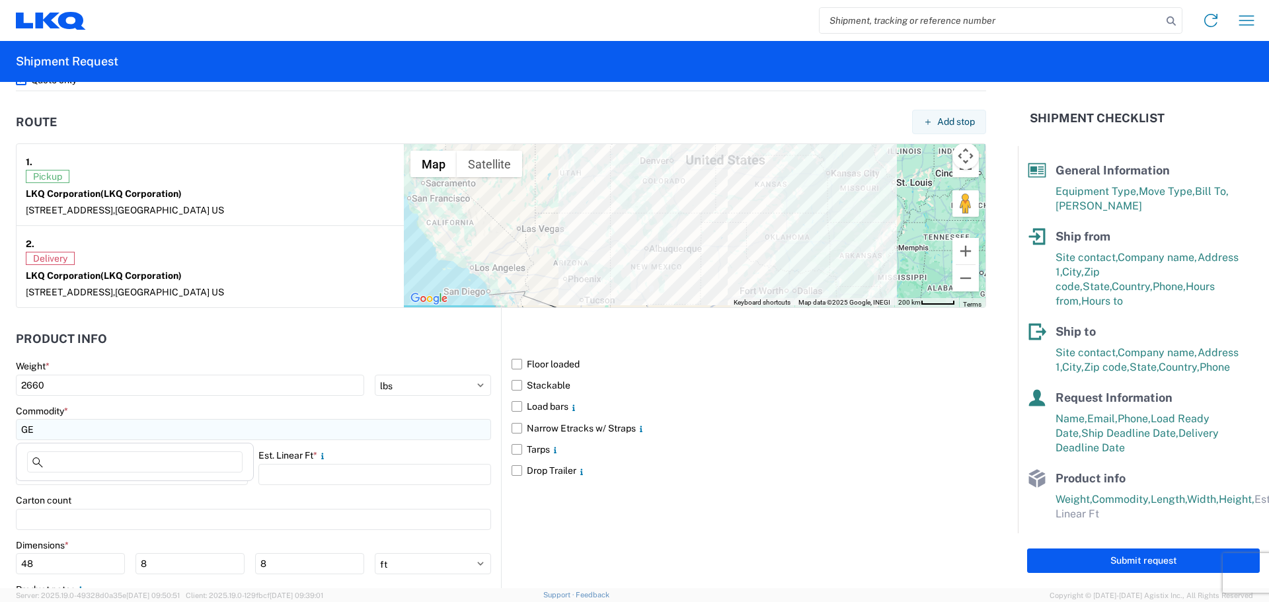
click at [108, 431] on input "GE" at bounding box center [253, 429] width 475 height 21
click at [104, 465] on input at bounding box center [135, 462] width 216 height 21
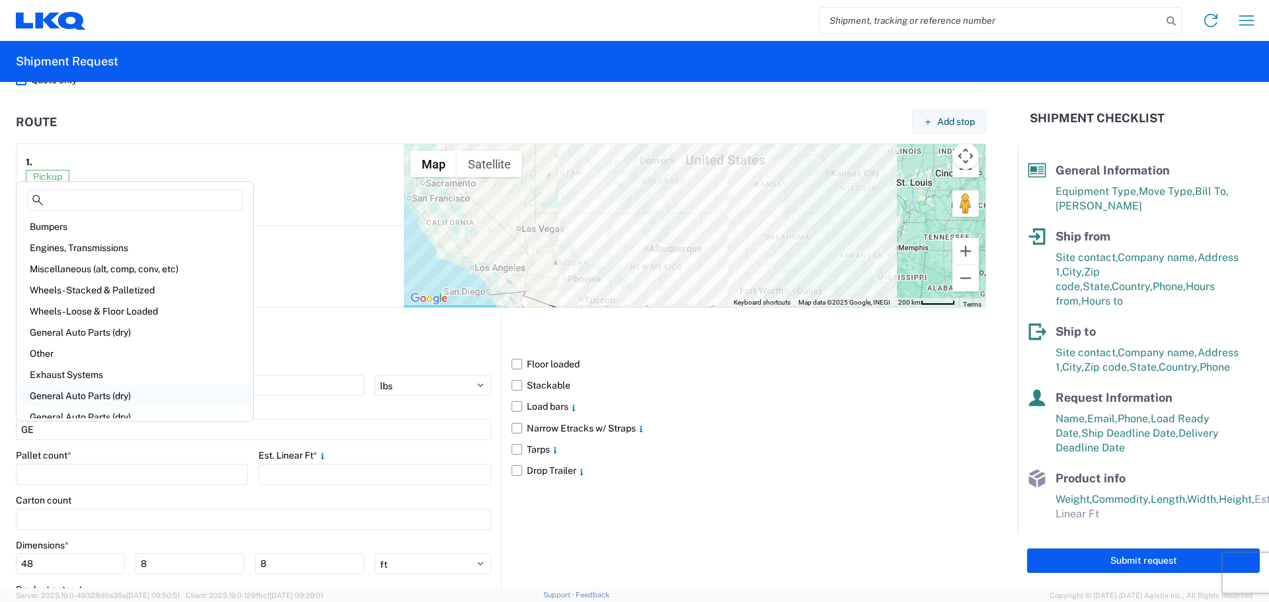
click at [118, 400] on div "General Auto Parts (dry)" at bounding box center [134, 395] width 231 height 21
type input "General Auto Parts (dry)"
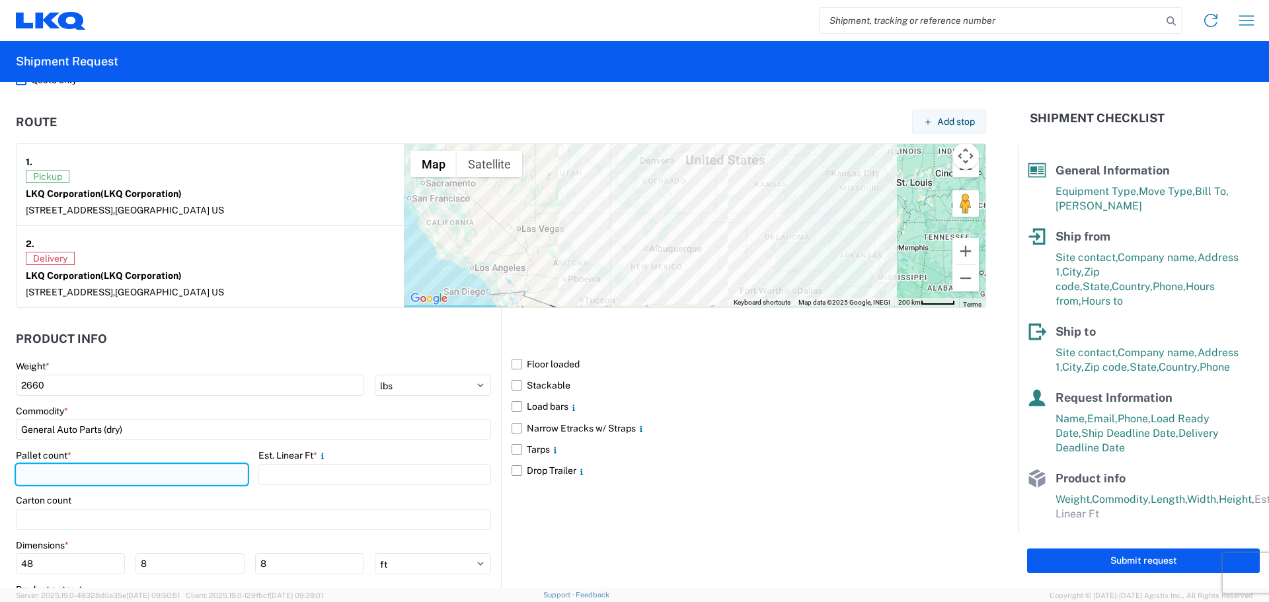
click at [89, 474] on input "number" at bounding box center [132, 474] width 232 height 21
type input "7"
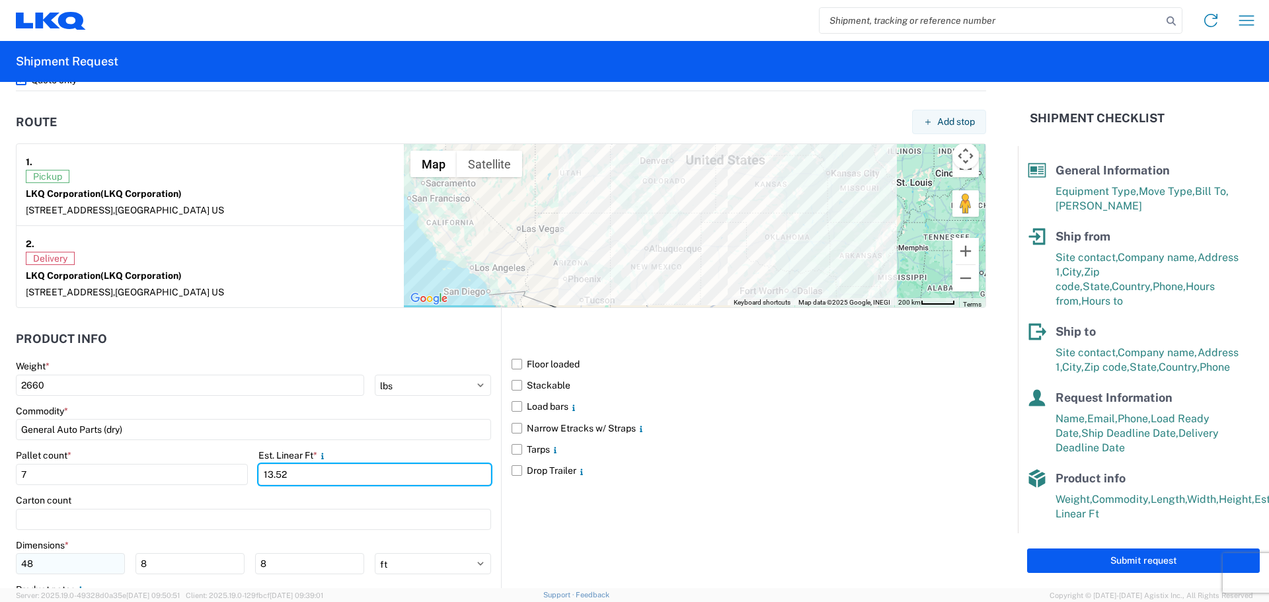
type input "13.52"
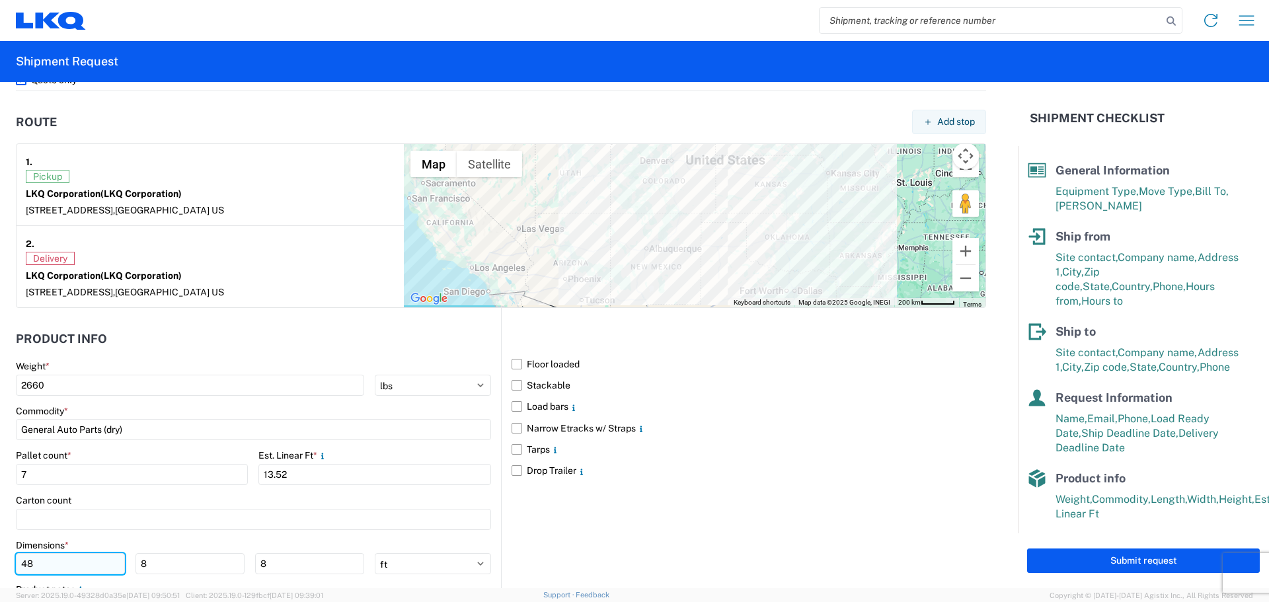
click at [69, 572] on input "48" at bounding box center [70, 563] width 109 height 21
type input "4"
type input "77"
type input "45"
type input "72"
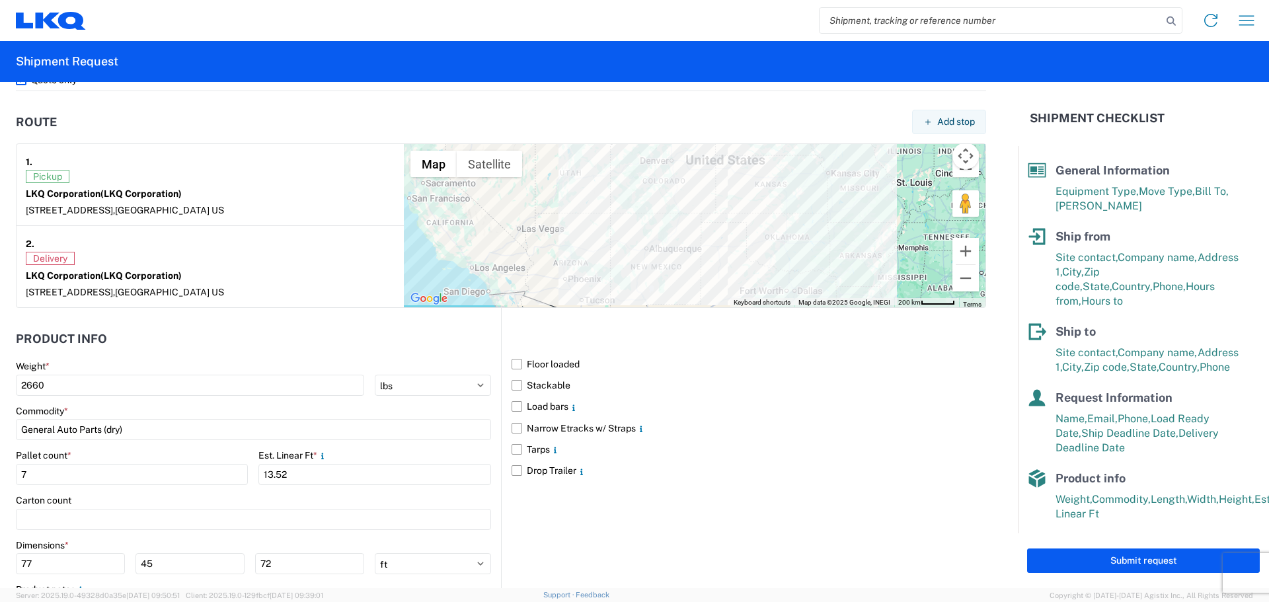
click at [763, 504] on div "Floor loaded Stackable Load bars Narrow Etracks w/ Straps Tarps Drop Trailer" at bounding box center [743, 480] width 485 height 344
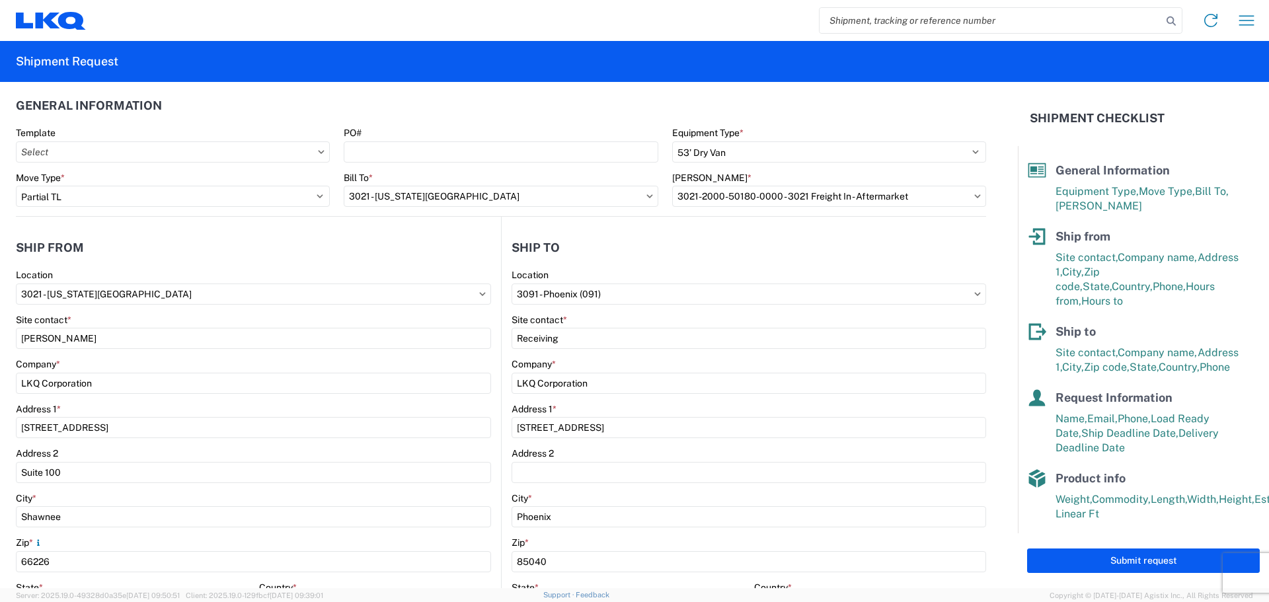
scroll to position [0, 0]
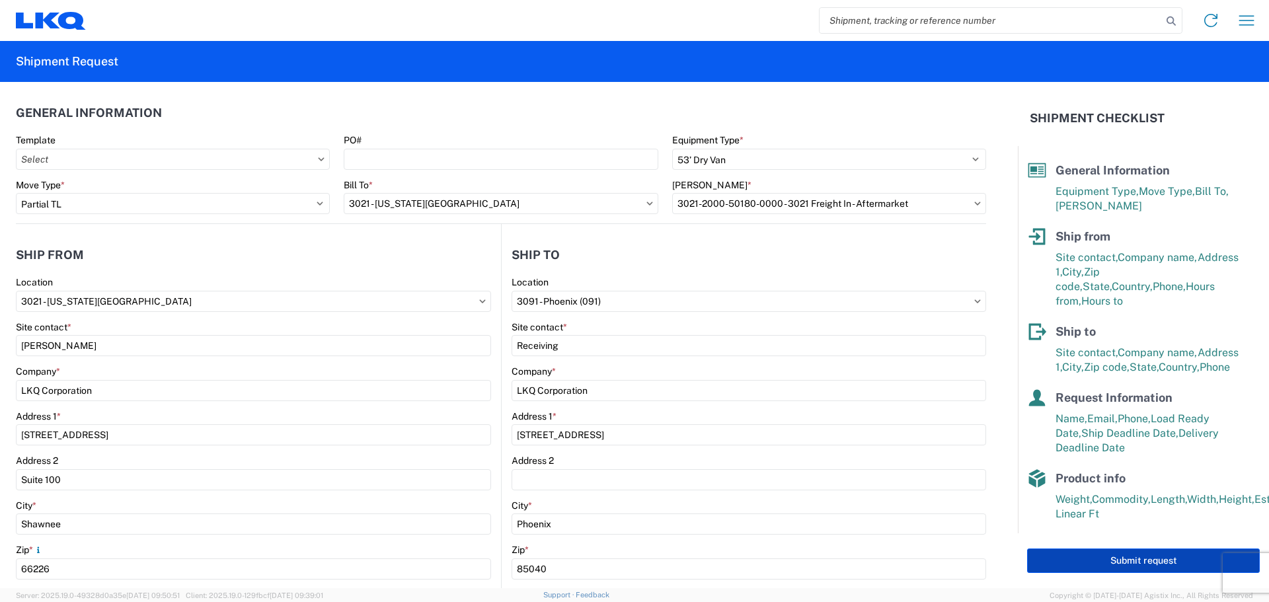
click at [1056, 565] on button "Submit request" at bounding box center [1143, 561] width 233 height 24
select select "US"
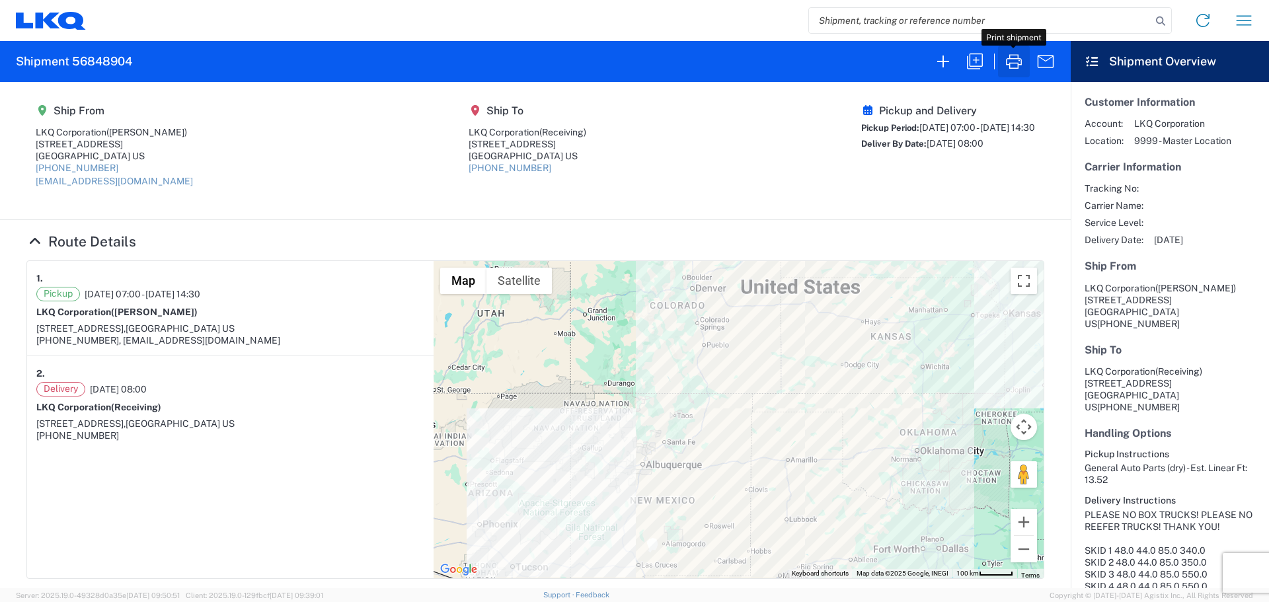
click at [1009, 66] on icon "button" at bounding box center [1014, 61] width 21 height 21
click at [1008, 61] on icon "button" at bounding box center [1014, 61] width 21 height 21
